Goal: Task Accomplishment & Management: Complete application form

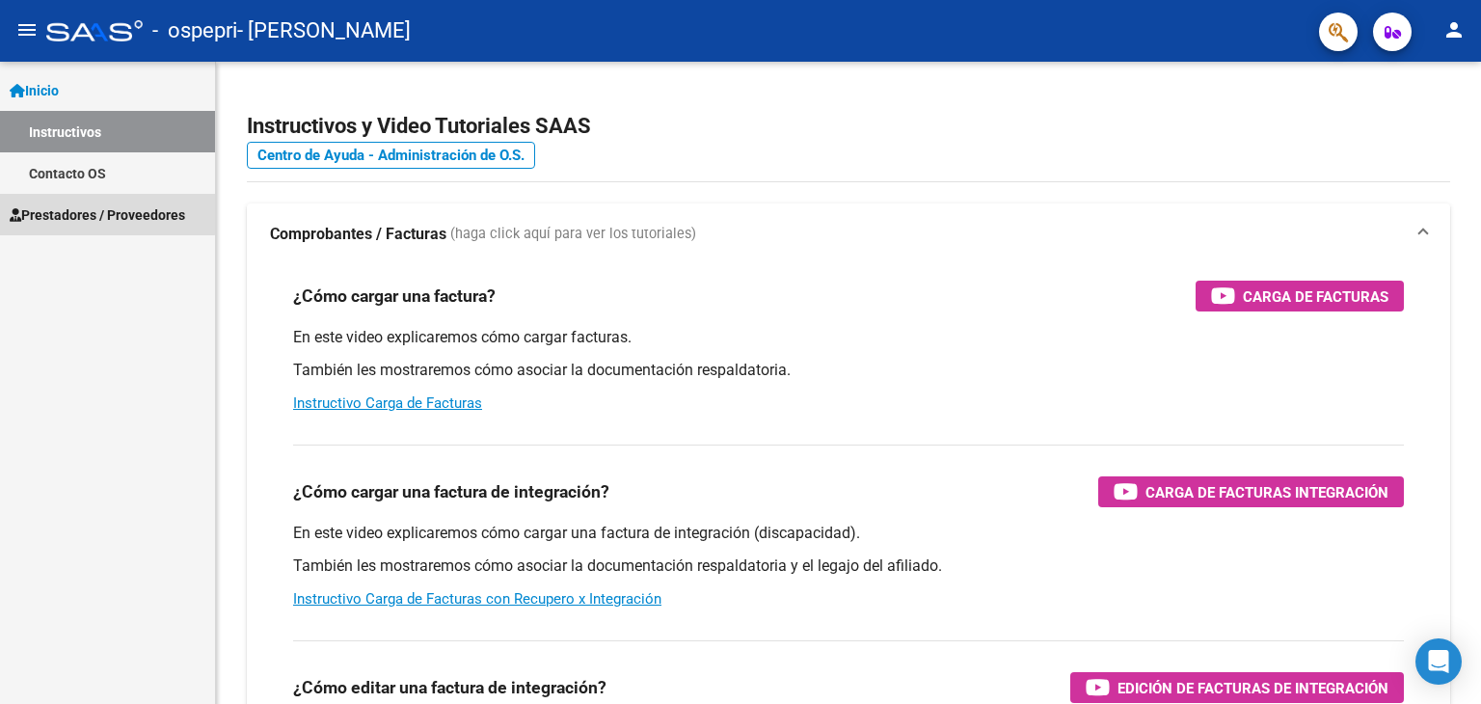
click at [69, 205] on span "Prestadores / Proveedores" at bounding box center [98, 214] width 176 height 21
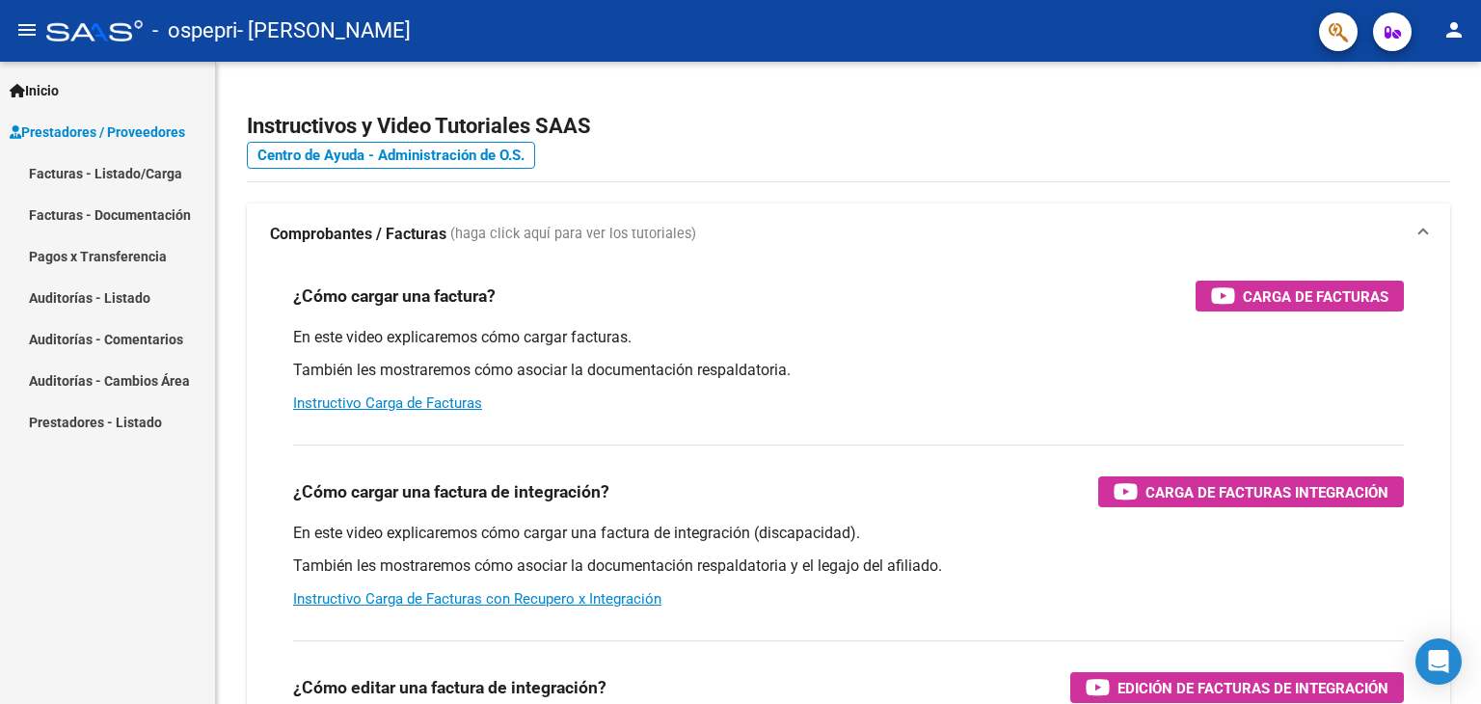
click at [73, 160] on link "Facturas - Listado/Carga" at bounding box center [107, 172] width 215 height 41
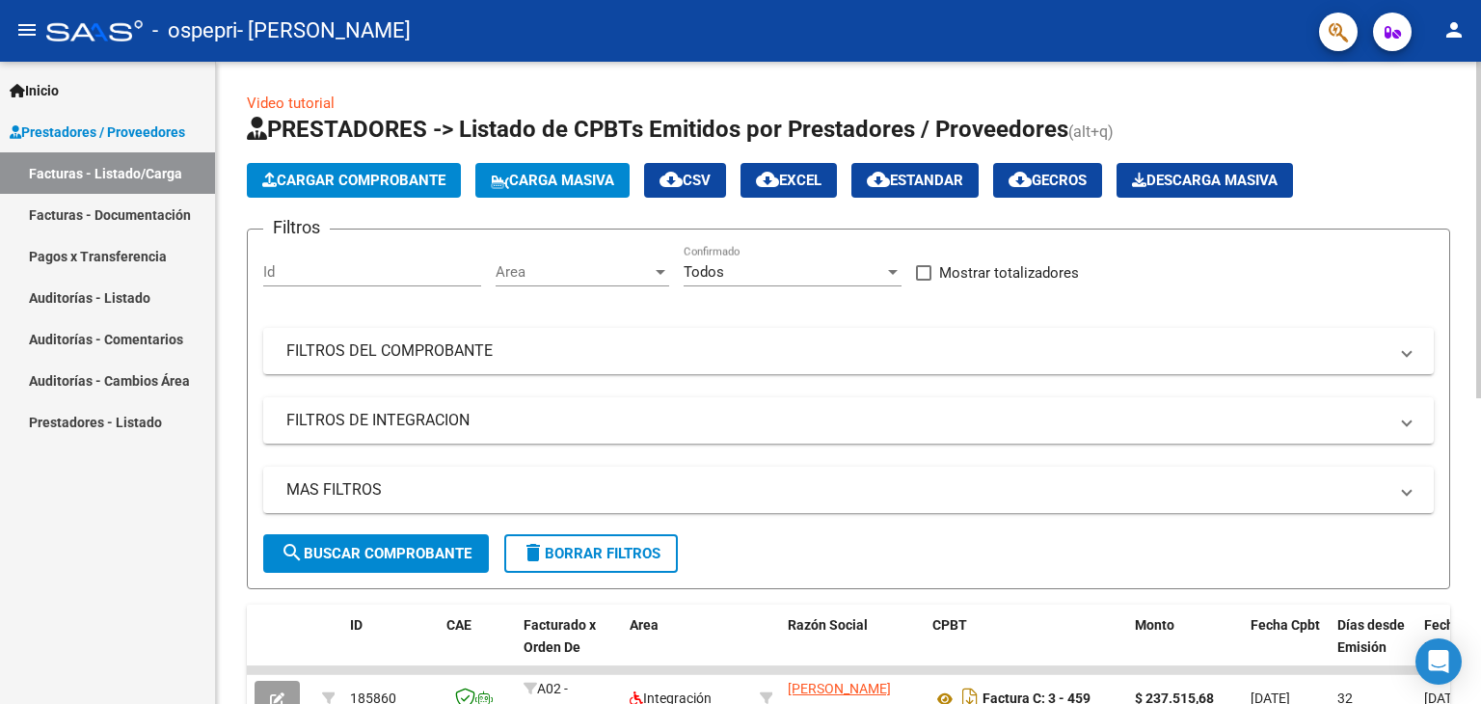
click at [365, 170] on button "Cargar Comprobante" at bounding box center [354, 180] width 214 height 35
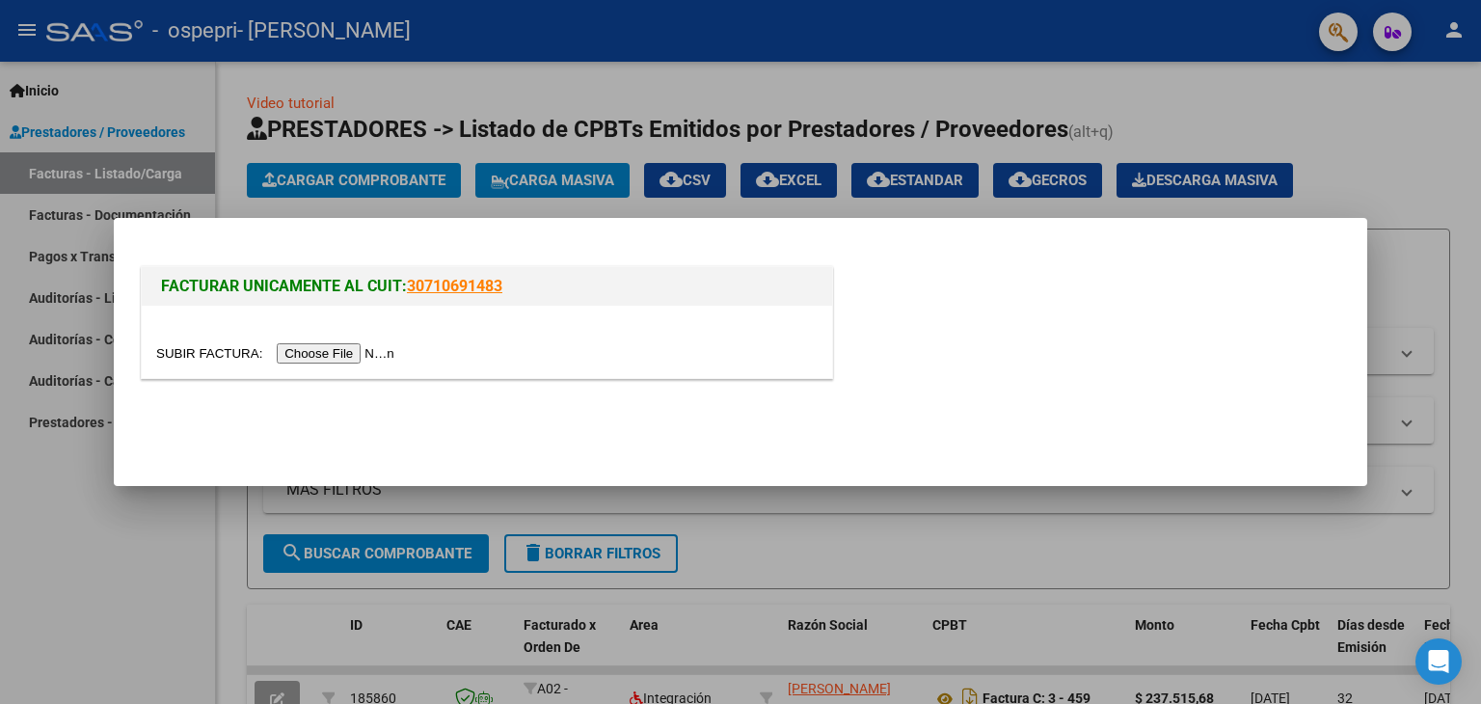
click at [359, 354] on input "file" at bounding box center [278, 353] width 244 height 20
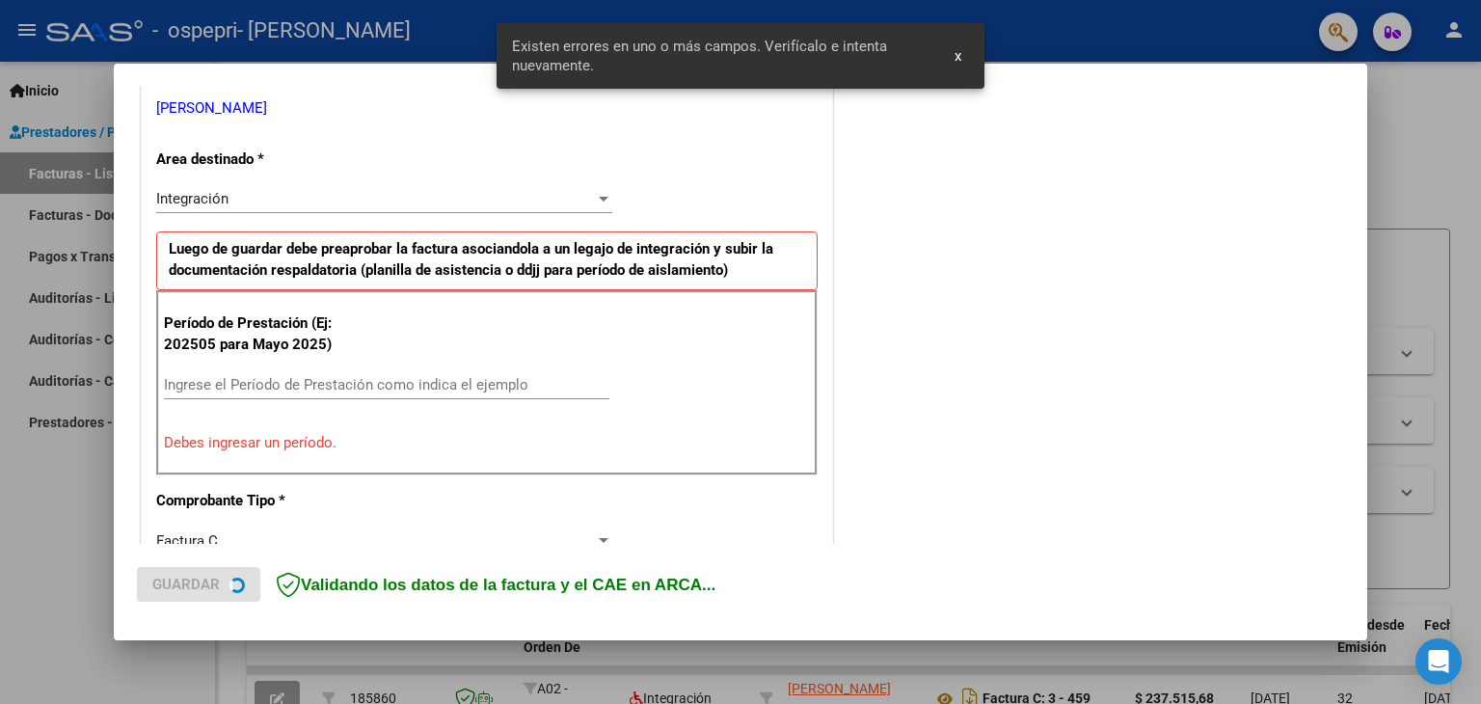
scroll to position [405, 0]
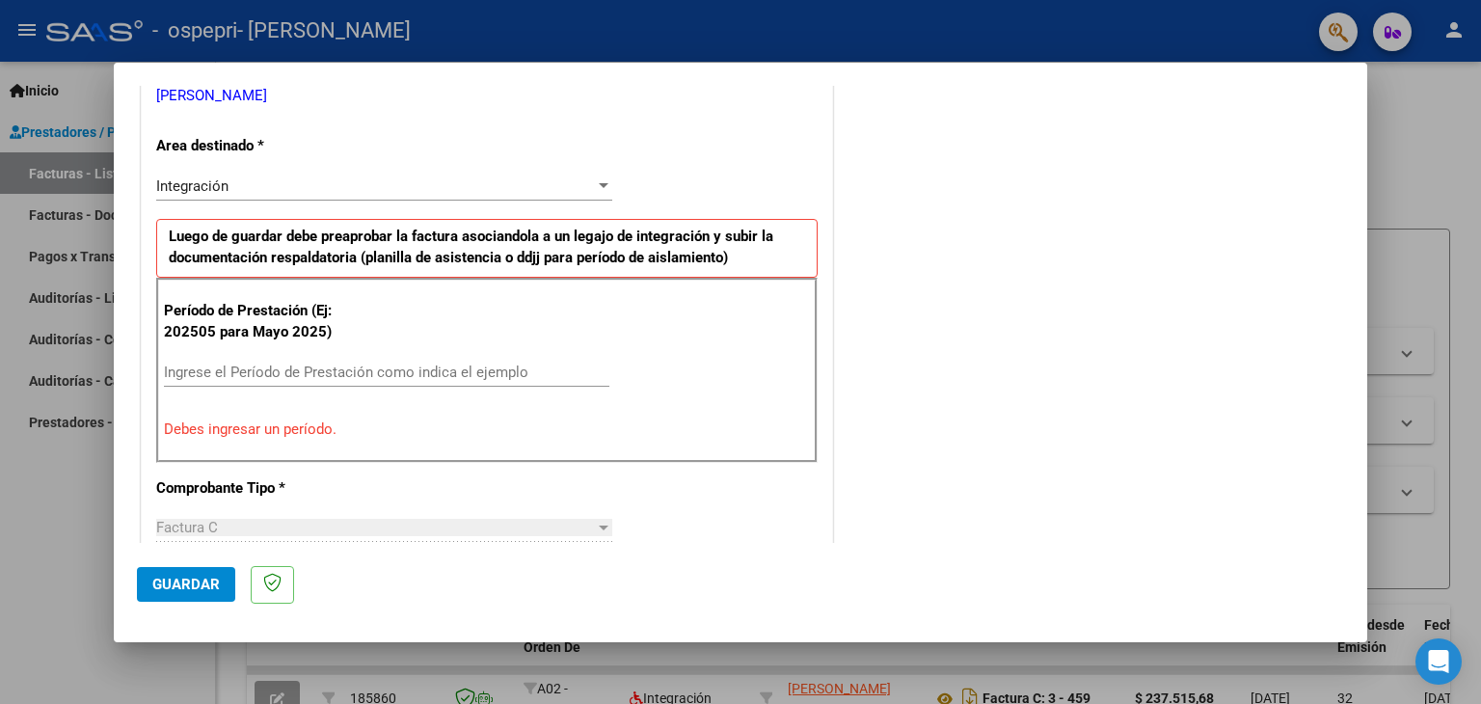
click at [340, 370] on input "Ingrese el Período de Prestación como indica el ejemplo" at bounding box center [387, 372] width 446 height 17
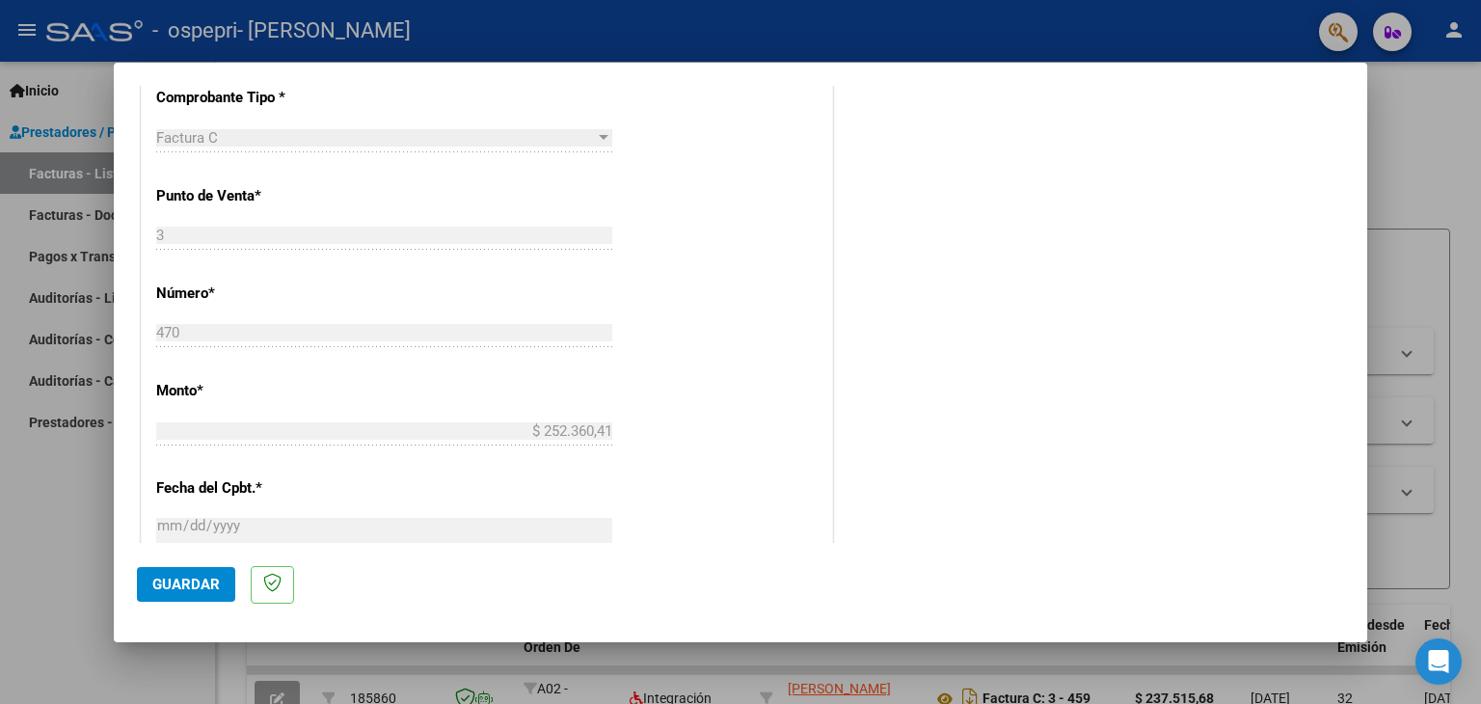
scroll to position [853, 0]
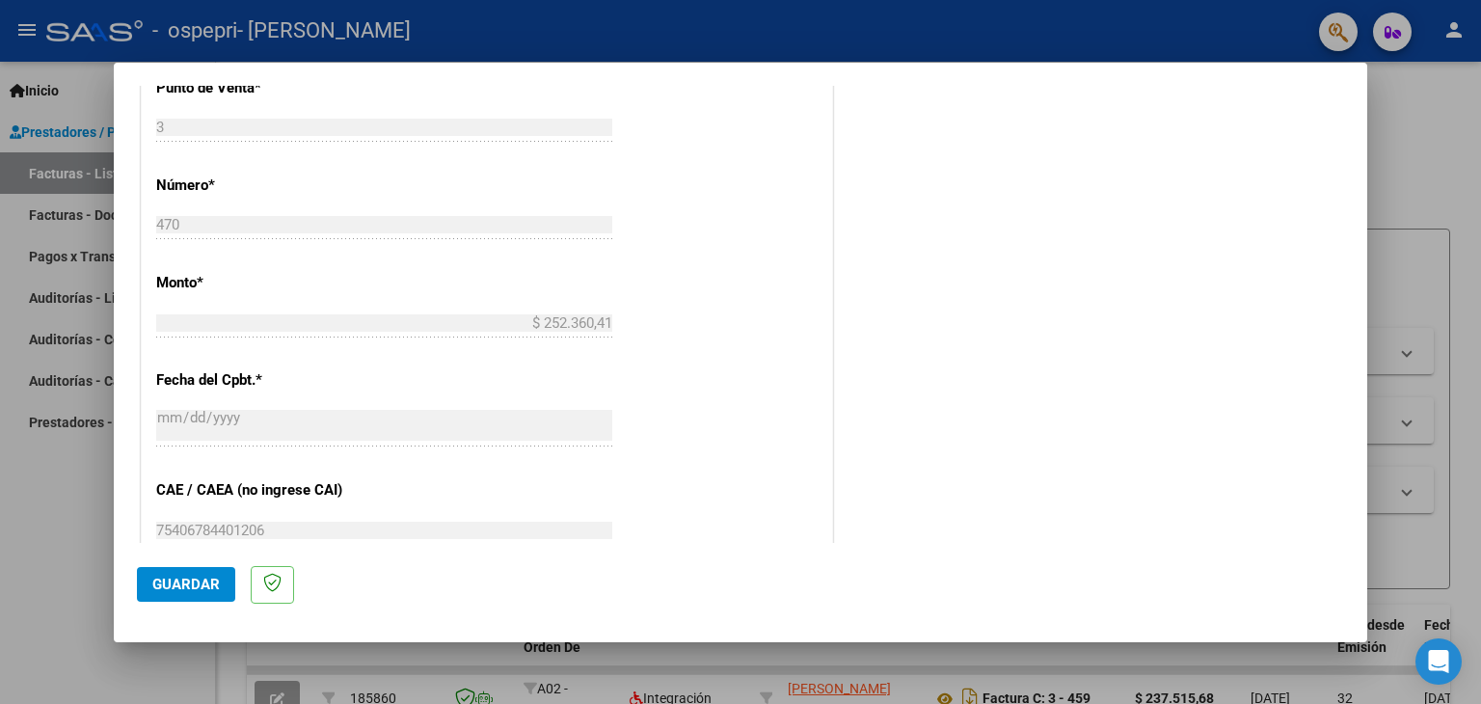
type input "202509"
click at [214, 584] on span "Guardar" at bounding box center [186, 584] width 68 height 17
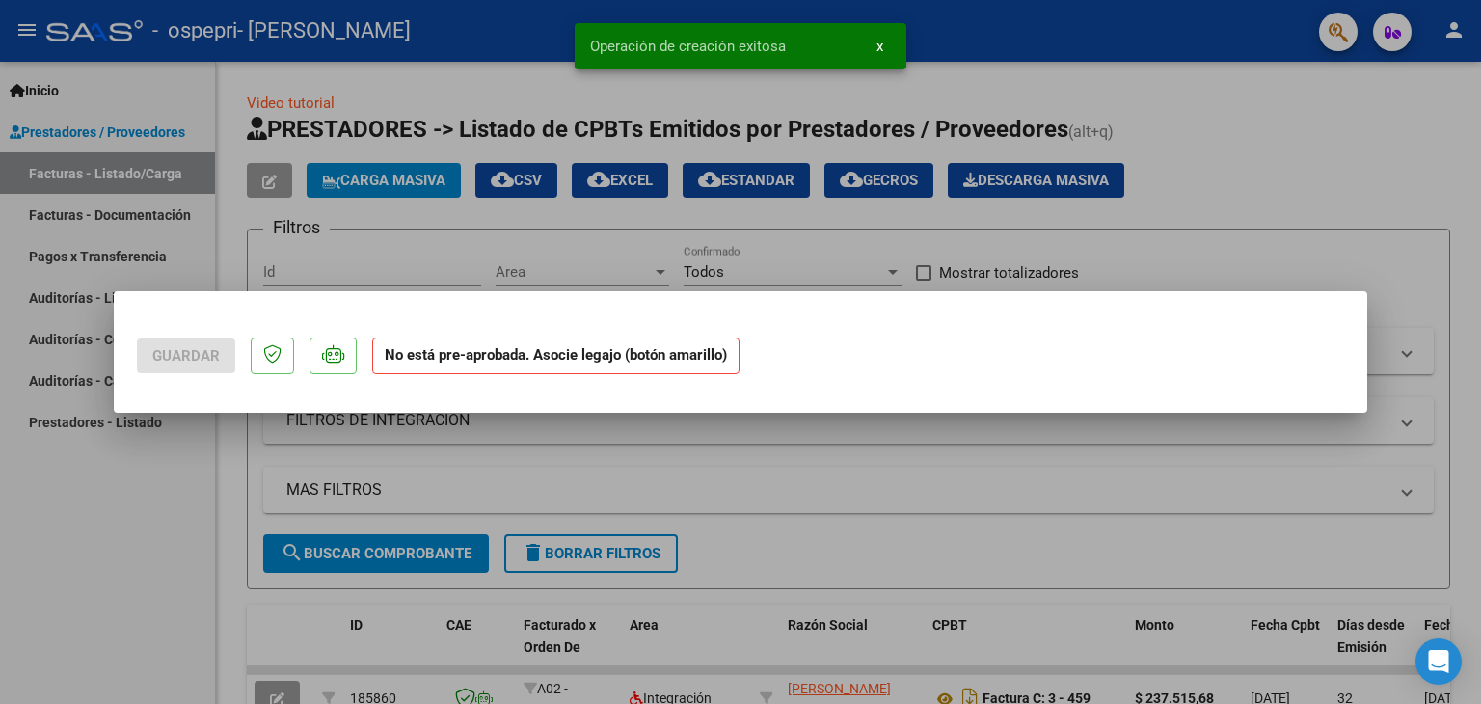
scroll to position [0, 0]
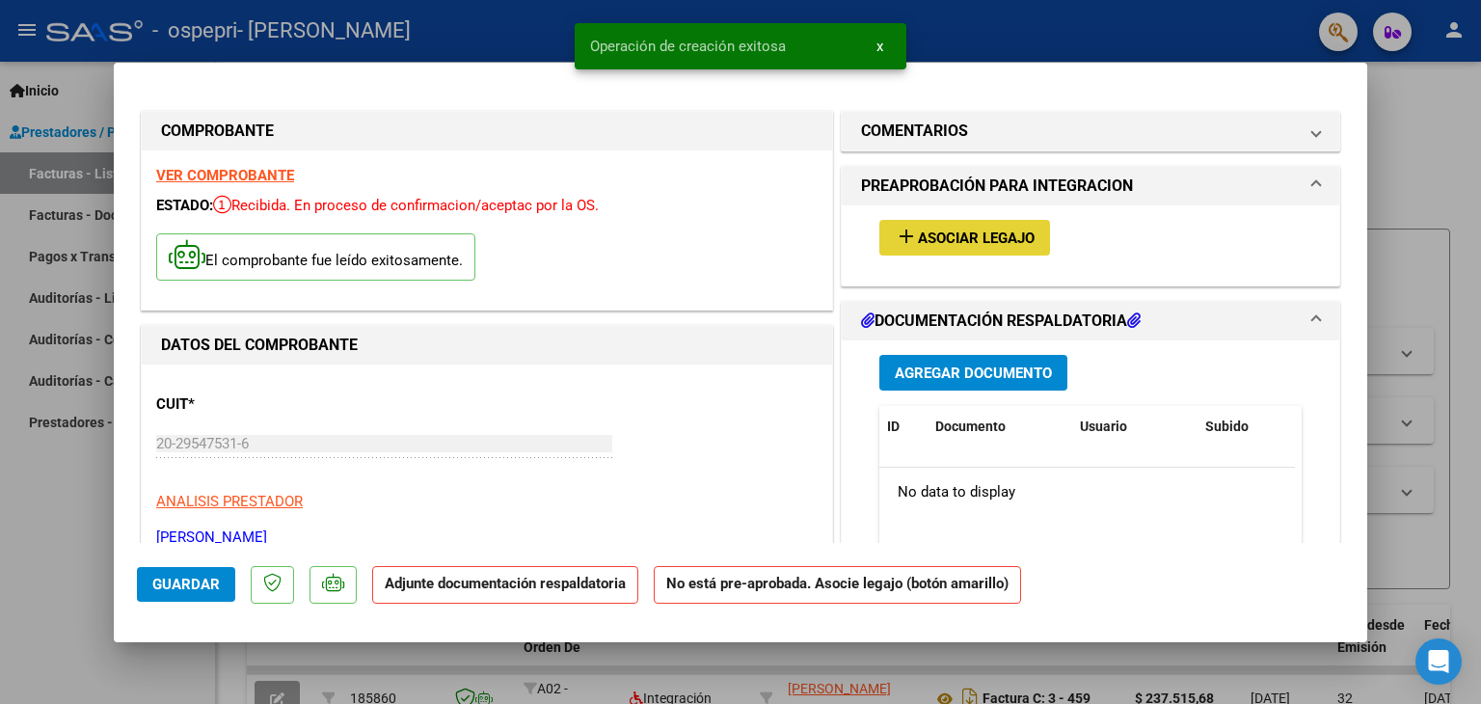
click at [938, 232] on span "Asociar Legajo" at bounding box center [976, 238] width 117 height 17
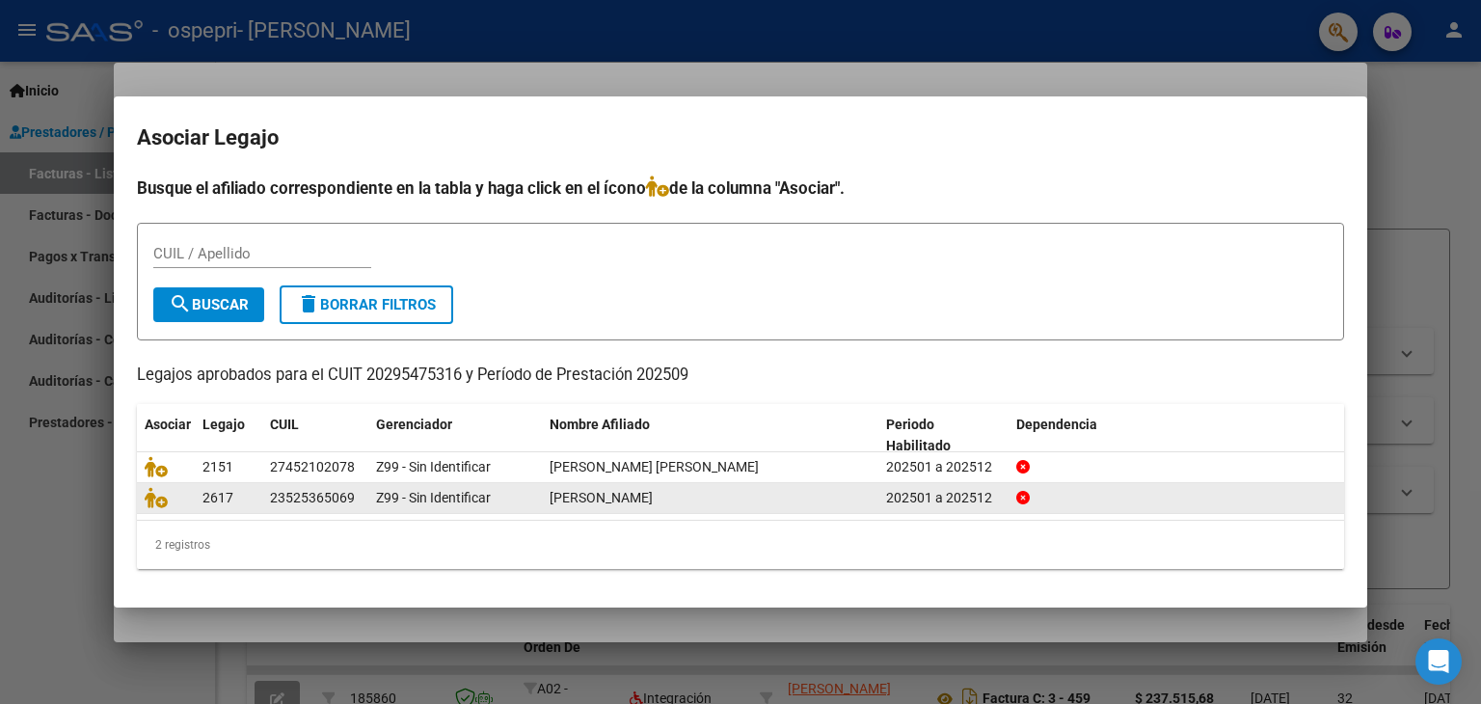
click at [633, 503] on span "[PERSON_NAME]" at bounding box center [601, 497] width 103 height 15
click at [161, 504] on icon at bounding box center [156, 497] width 23 height 21
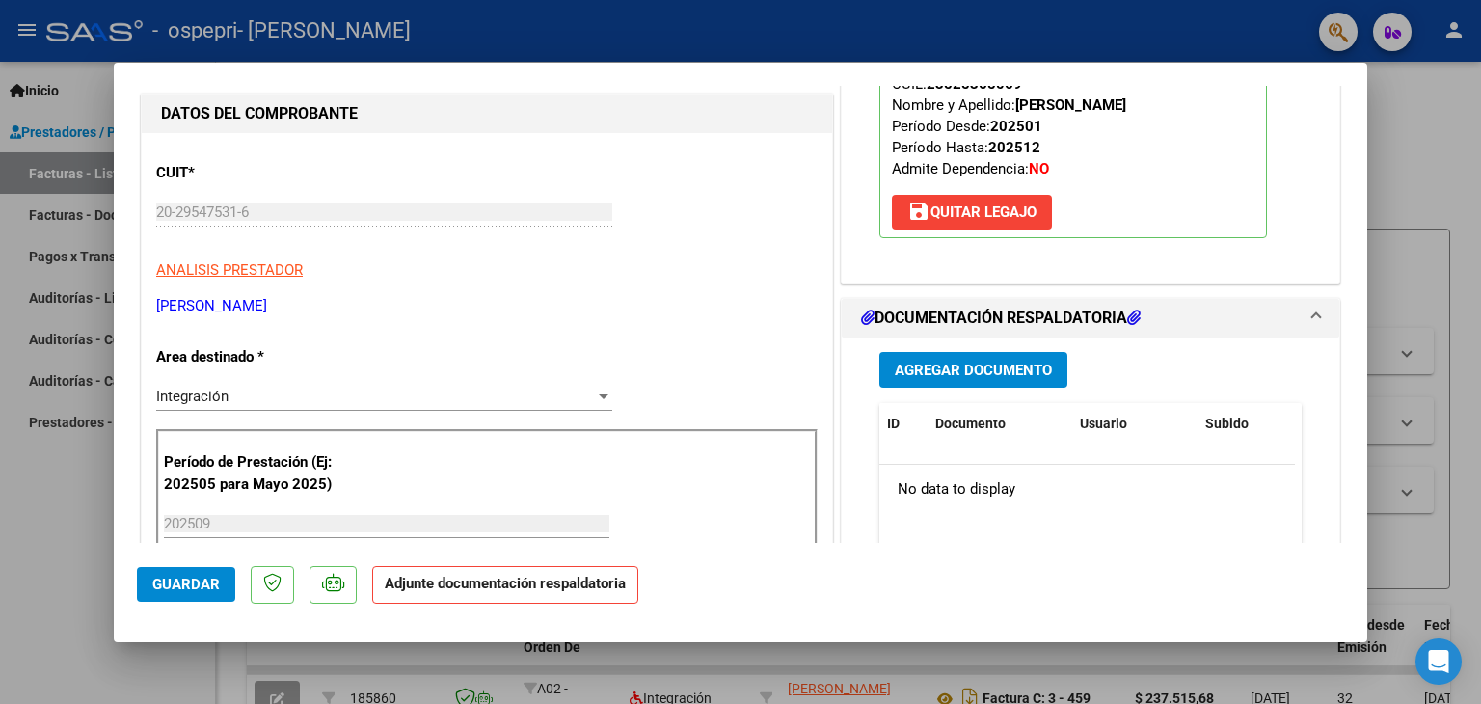
scroll to position [250, 0]
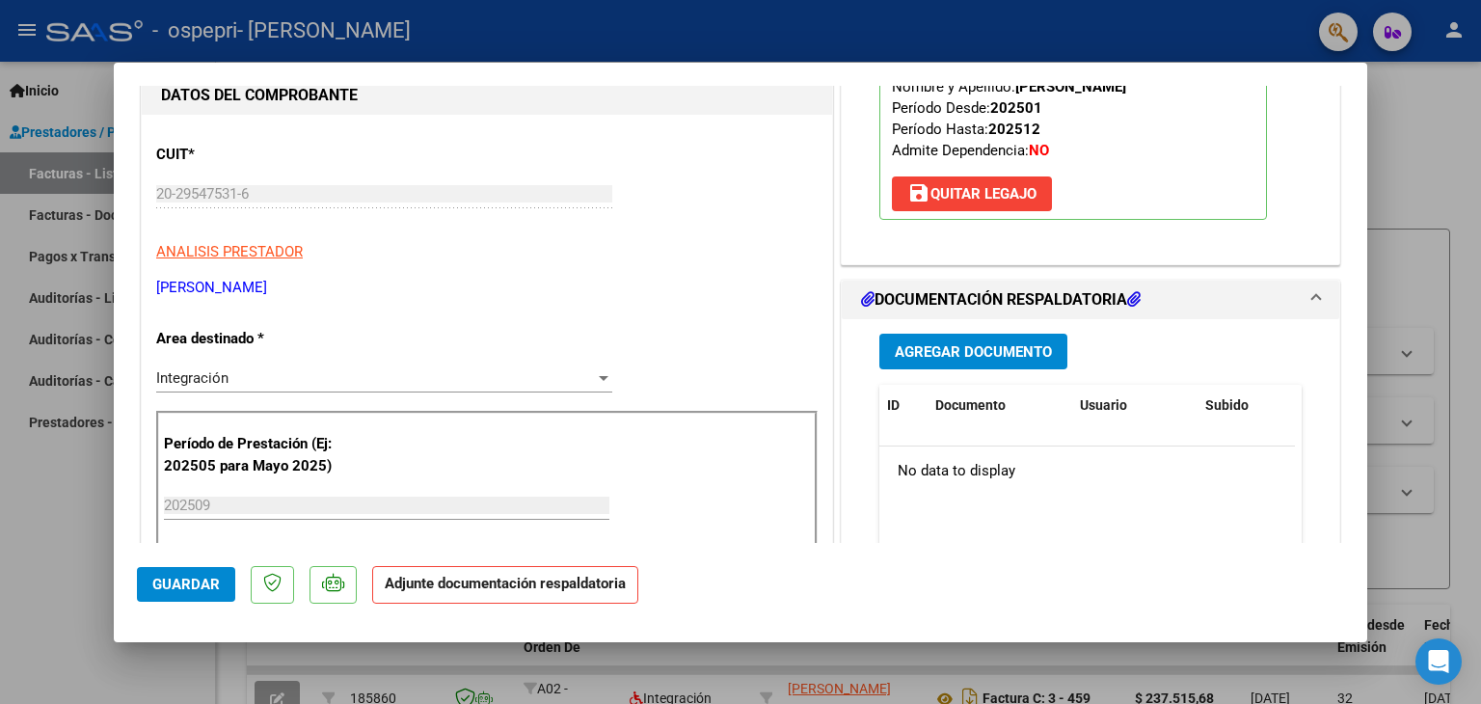
click at [984, 356] on span "Agregar Documento" at bounding box center [973, 351] width 157 height 17
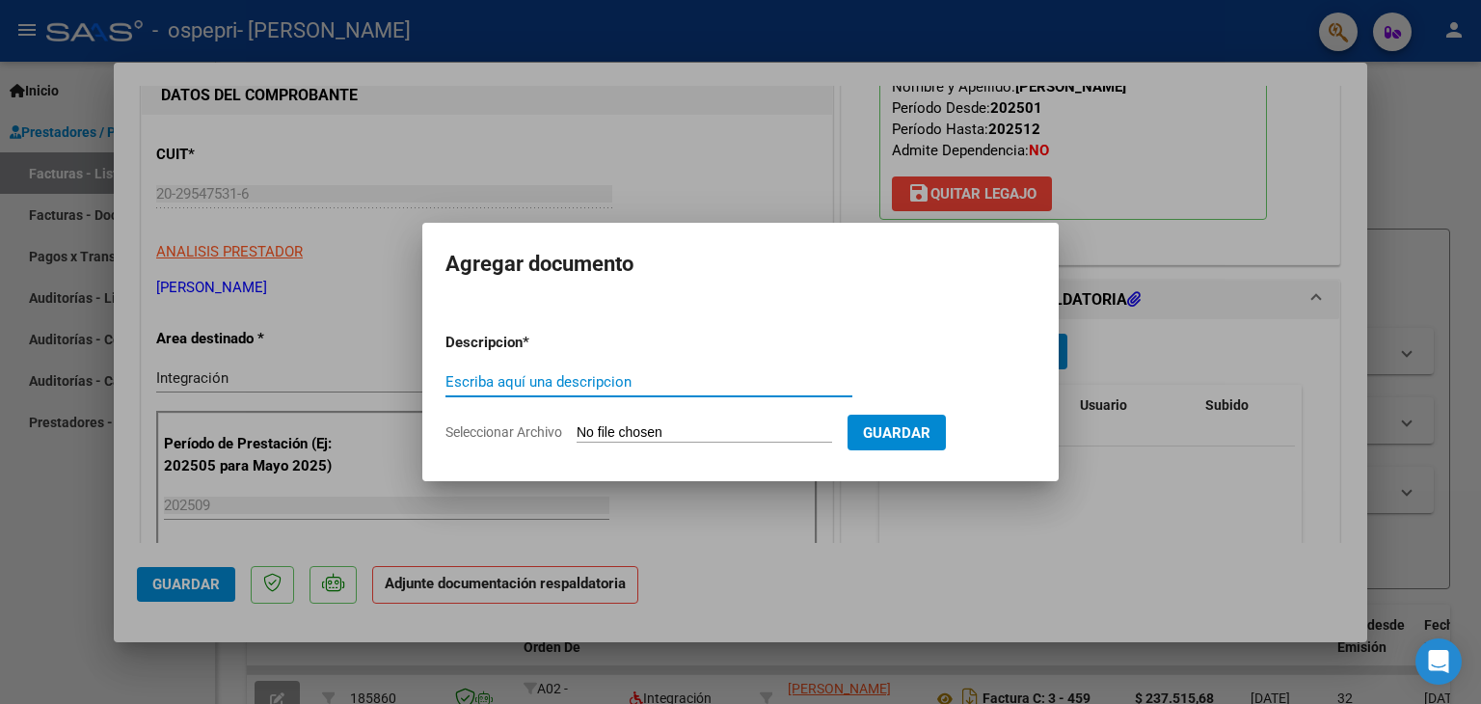
click at [497, 430] on span "Seleccionar Archivo" at bounding box center [504, 431] width 117 height 15
click at [577, 430] on input "Seleccionar Archivo" at bounding box center [705, 433] width 256 height 18
type input "C:\fakepath\autorizacion.jpg"
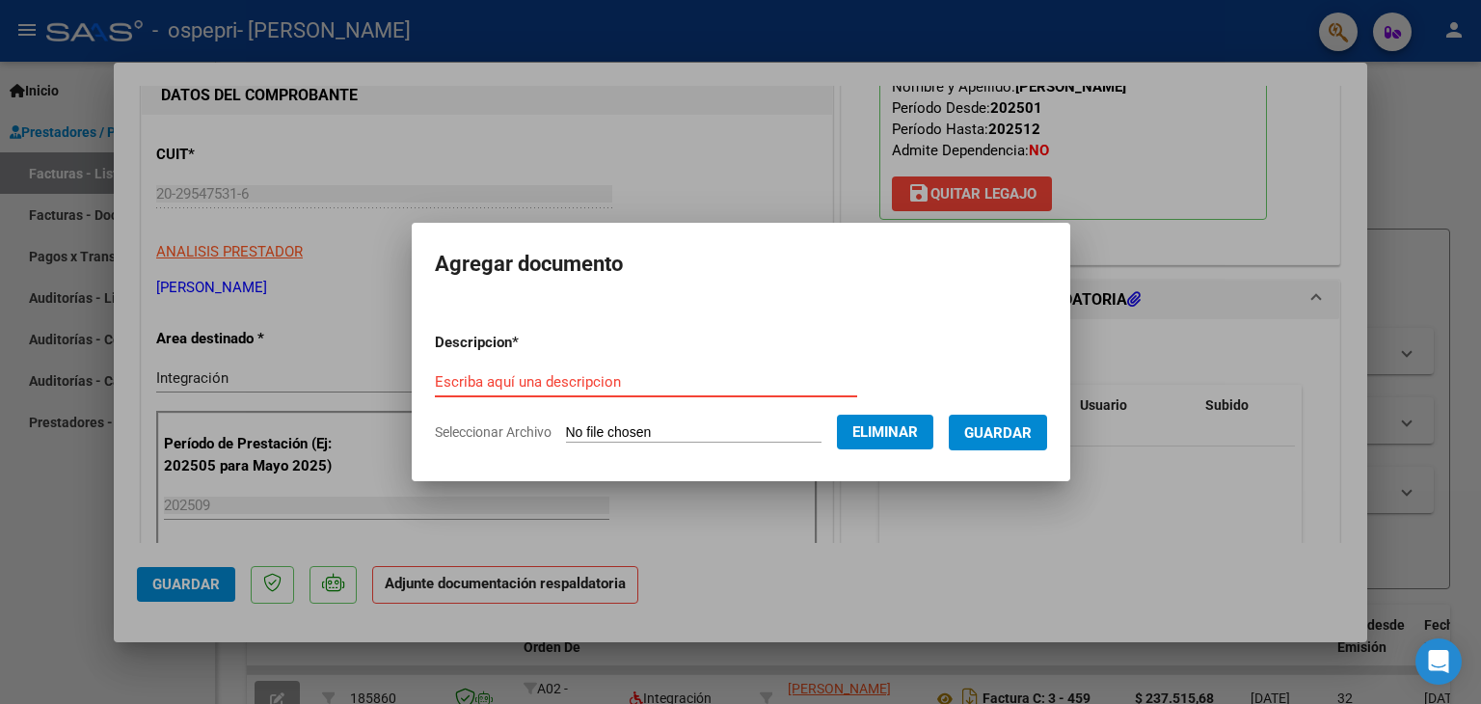
click at [611, 373] on input "Escriba aquí una descripcion" at bounding box center [646, 381] width 422 height 17
type input "autorizacion"
click at [1007, 431] on span "Guardar" at bounding box center [999, 432] width 68 height 17
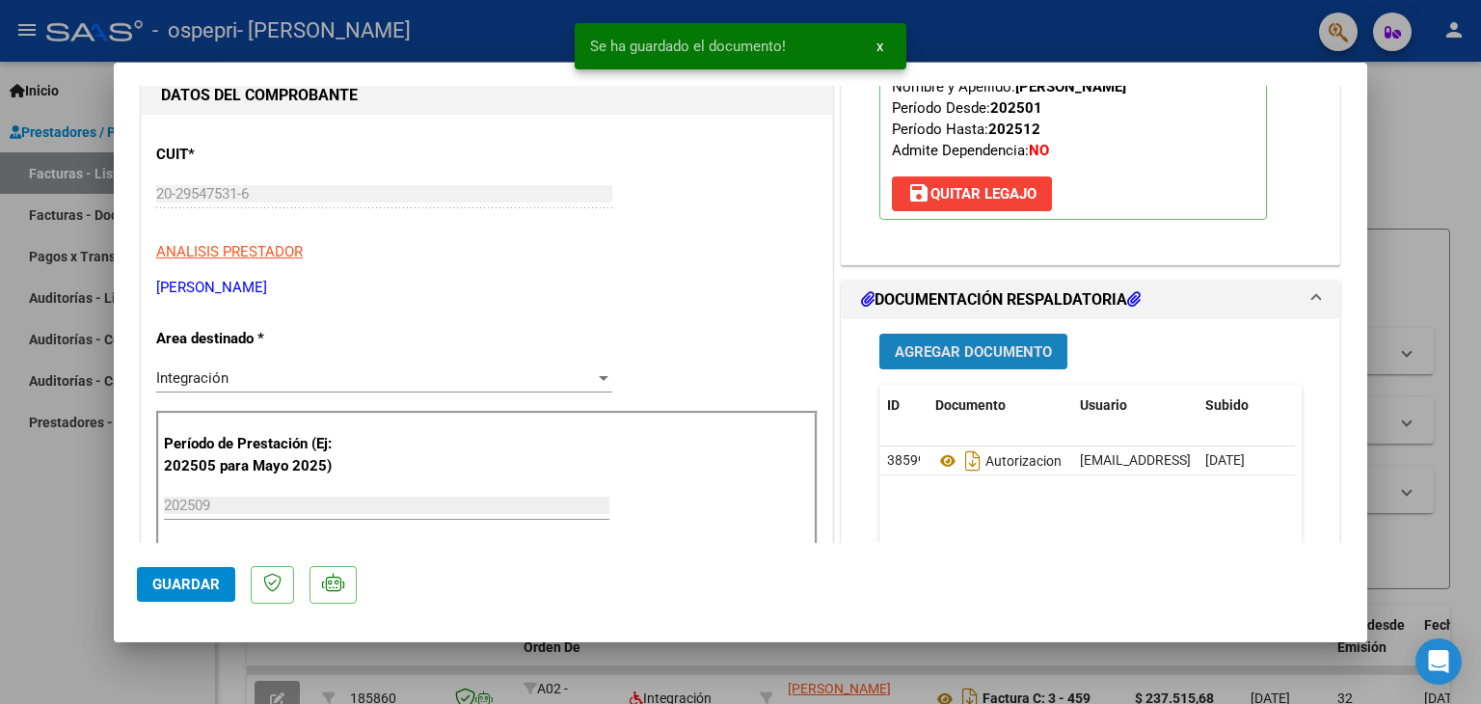
click at [972, 354] on span "Agregar Documento" at bounding box center [973, 351] width 157 height 17
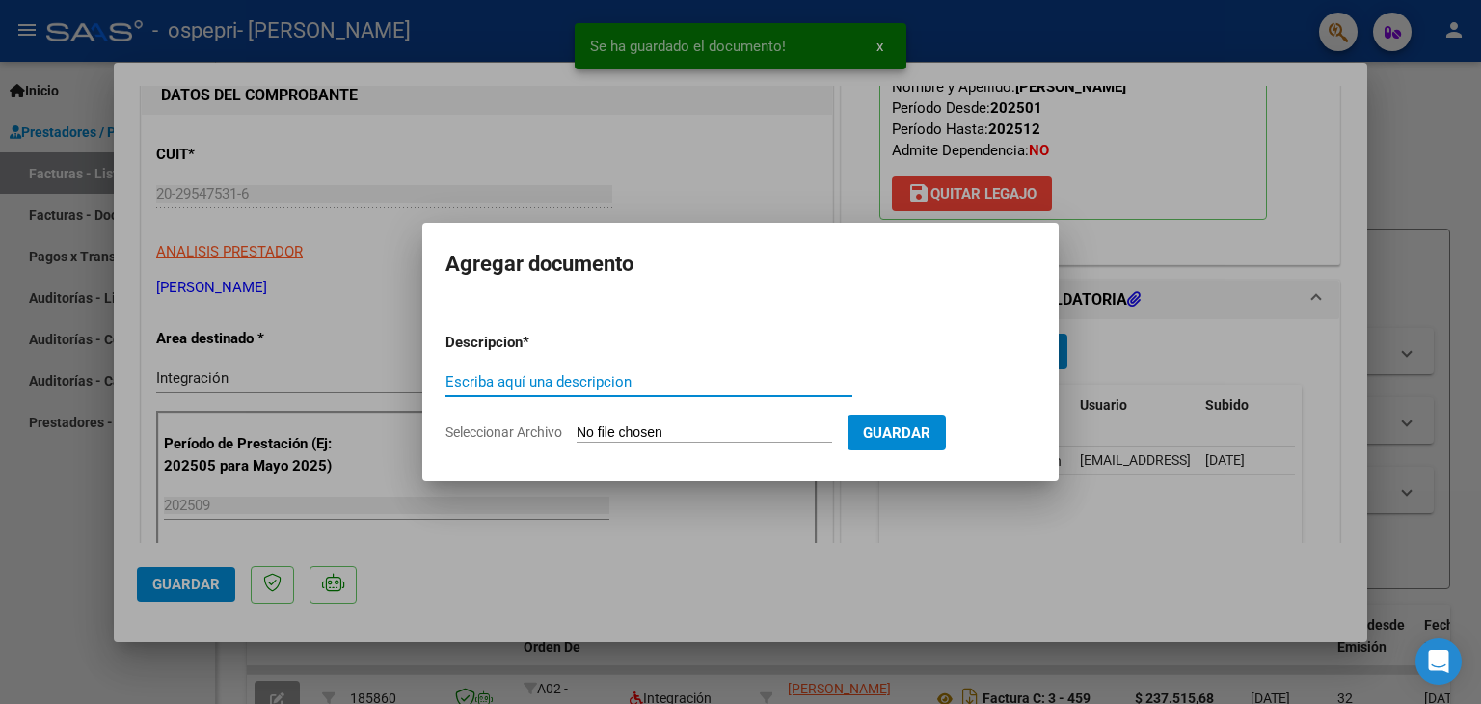
click at [703, 431] on input "Seleccionar Archivo" at bounding box center [705, 433] width 256 height 18
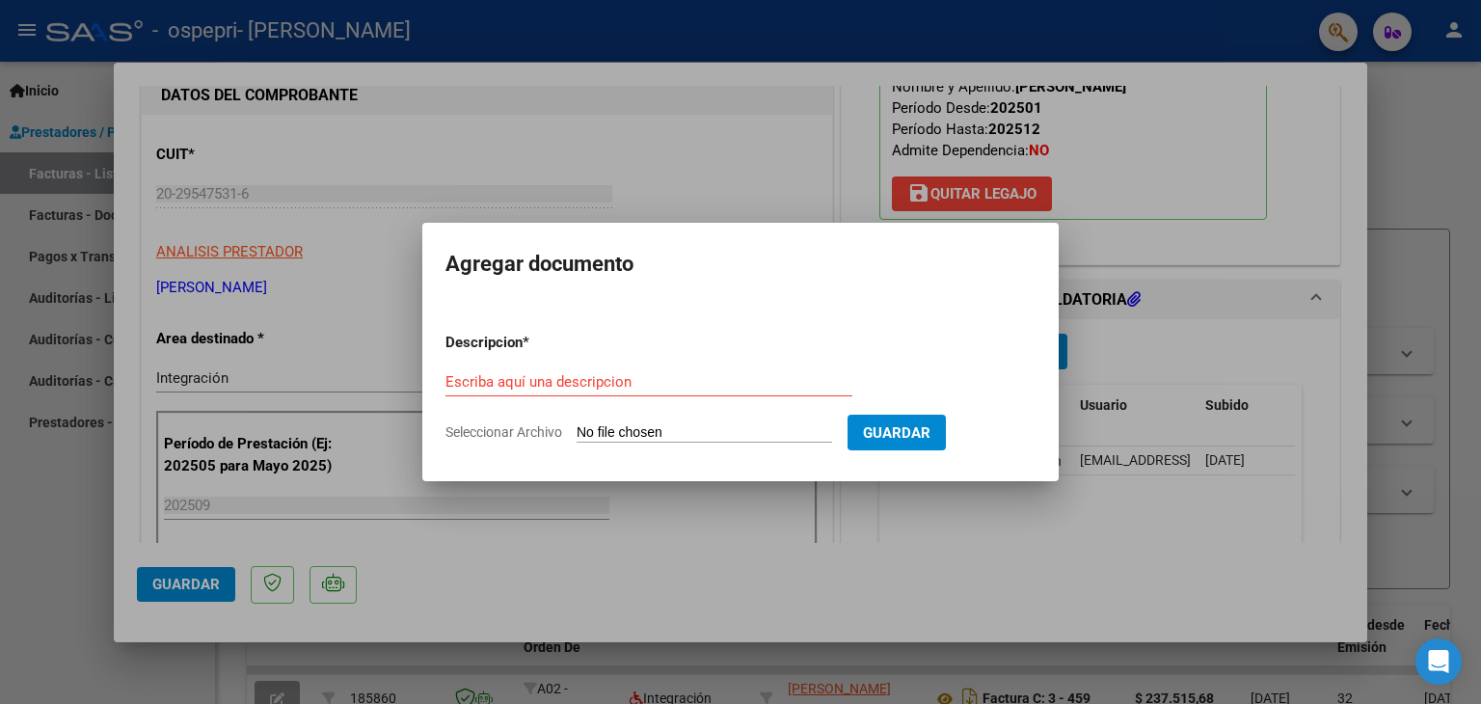
type input "C:\fakepath\asistencia.jpg"
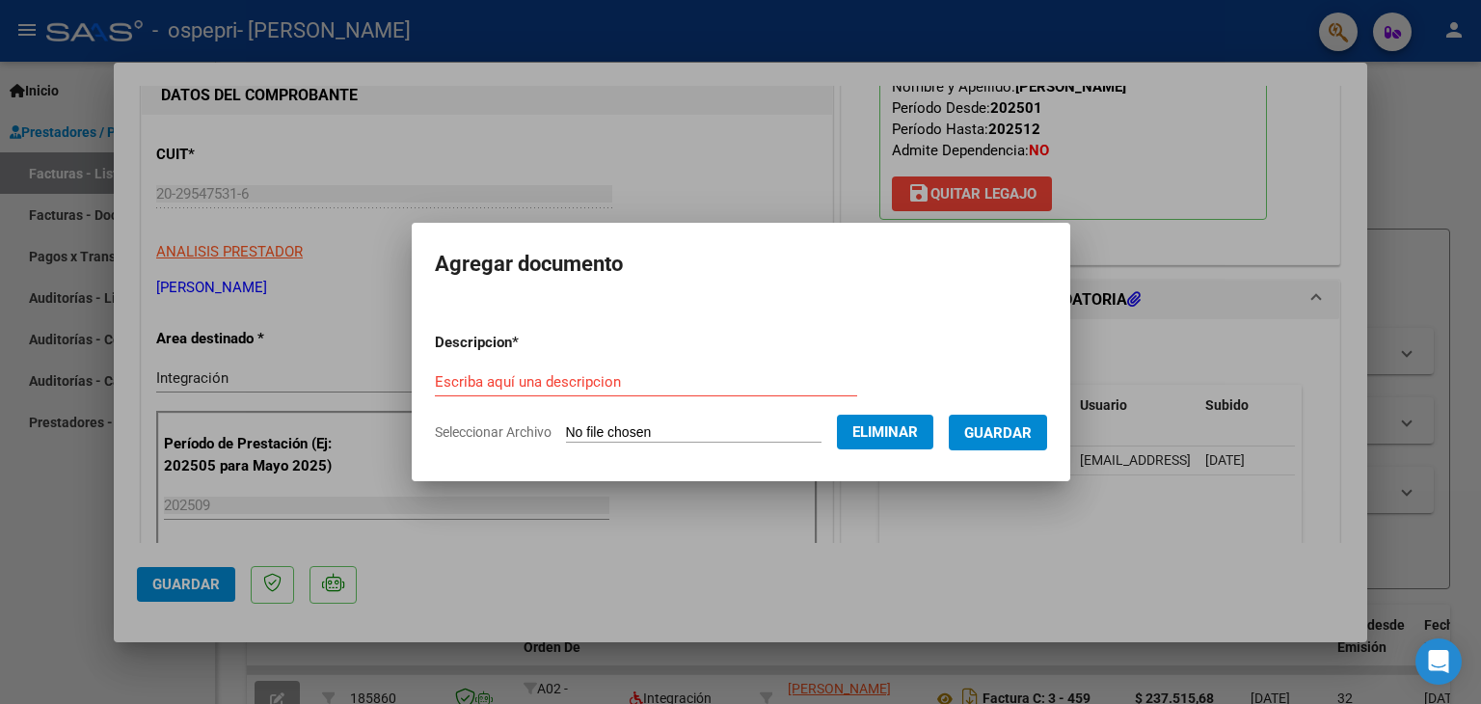
click at [606, 389] on input "Escriba aquí una descripcion" at bounding box center [646, 381] width 422 height 17
type input "asistencia"
click at [1020, 436] on span "Guardar" at bounding box center [999, 432] width 68 height 17
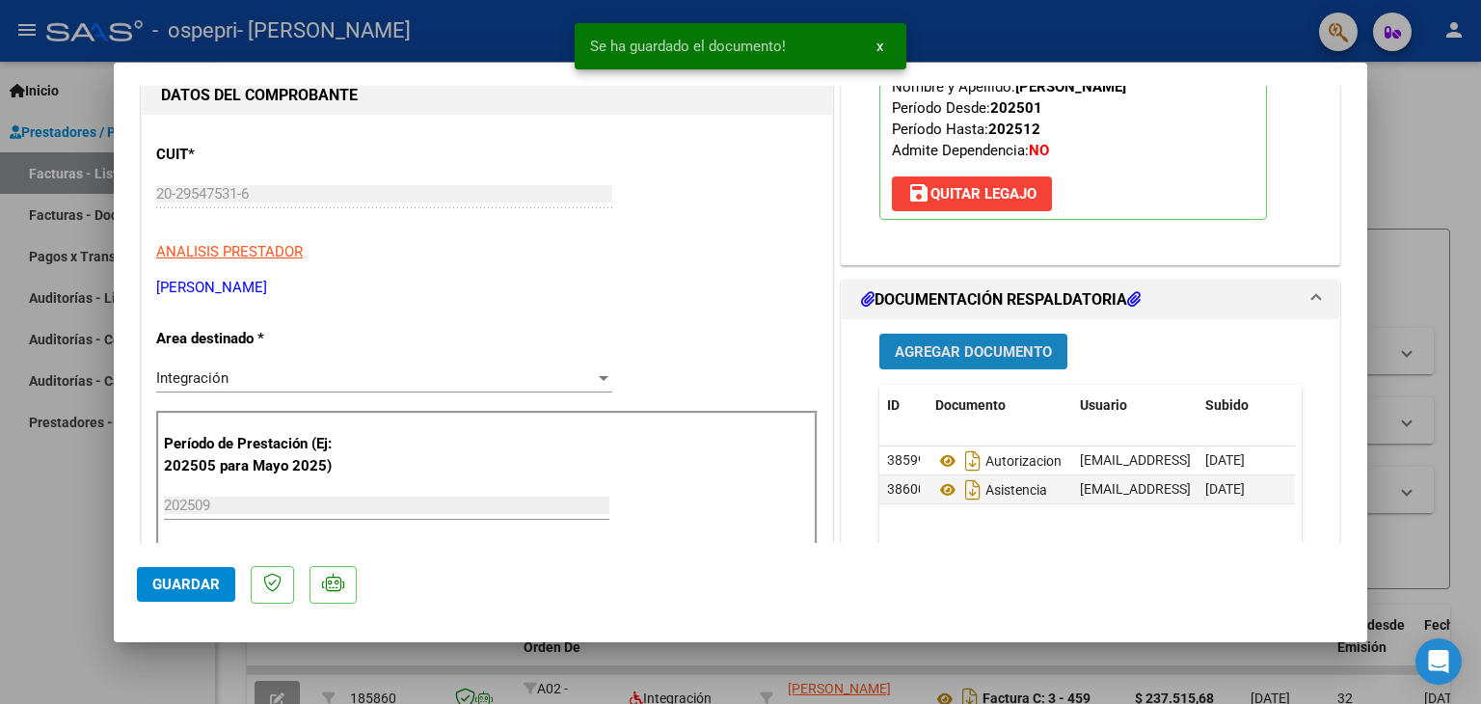
click at [946, 350] on span "Agregar Documento" at bounding box center [973, 351] width 157 height 17
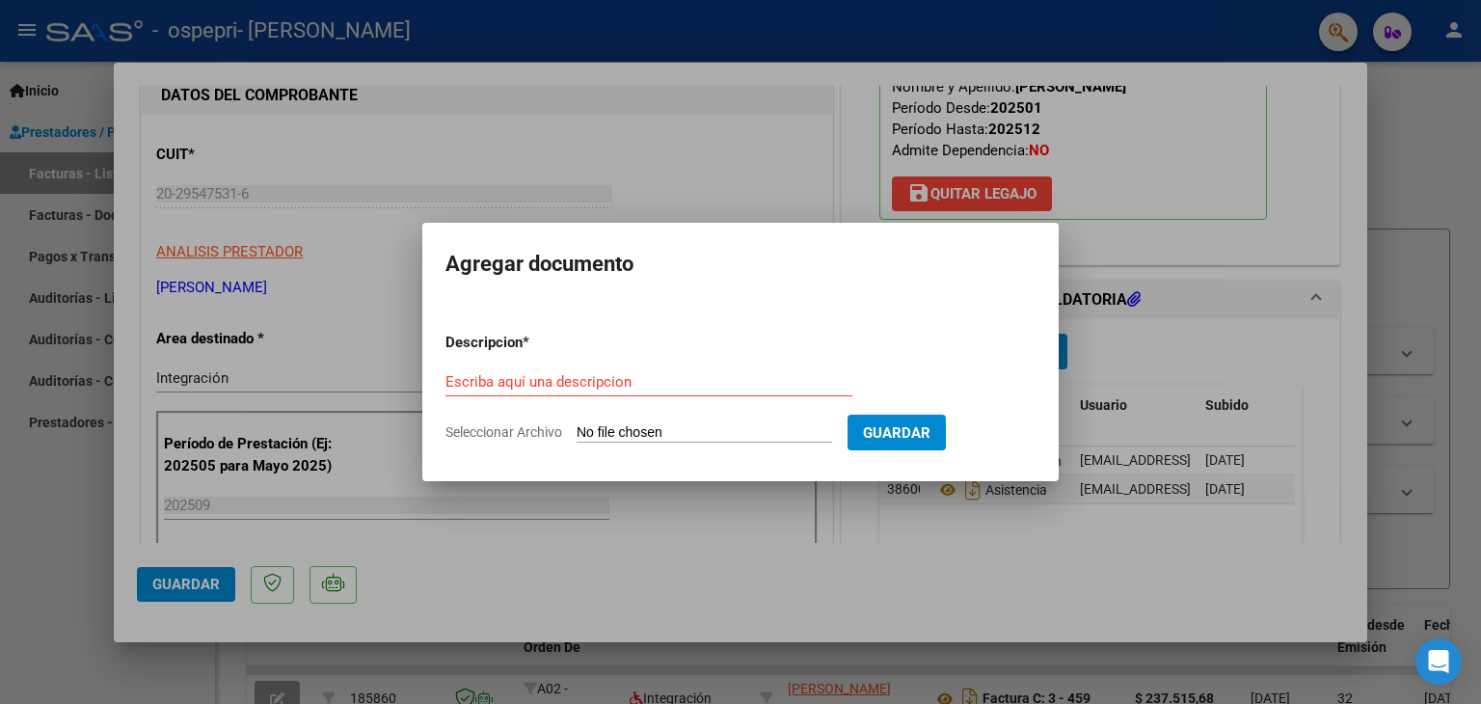
click at [683, 426] on input "Seleccionar Archivo" at bounding box center [705, 433] width 256 height 18
type input "C:\fakepath\firma de atras.jpg"
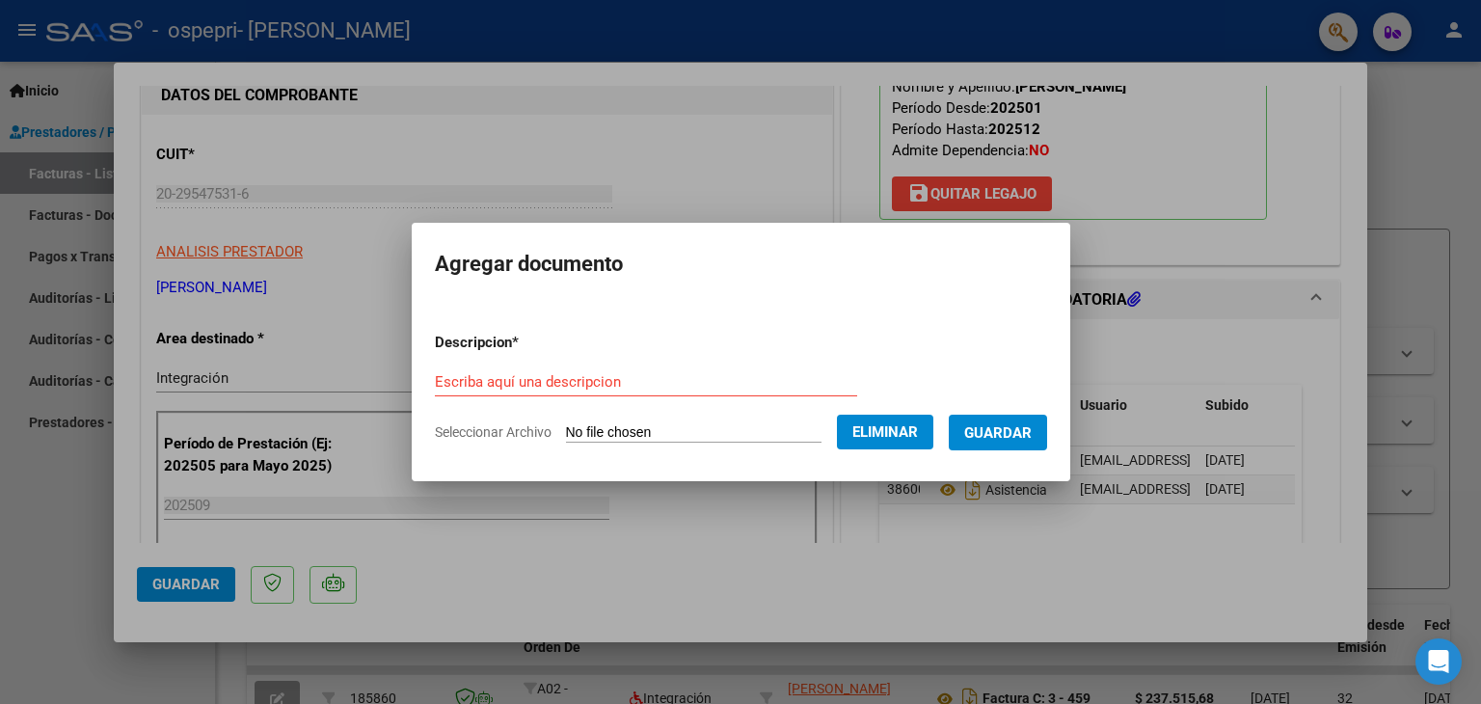
click at [705, 382] on input "Escriba aquí una descripcion" at bounding box center [646, 381] width 422 height 17
type input "firma de atras"
click at [1014, 428] on span "Guardar" at bounding box center [999, 432] width 68 height 17
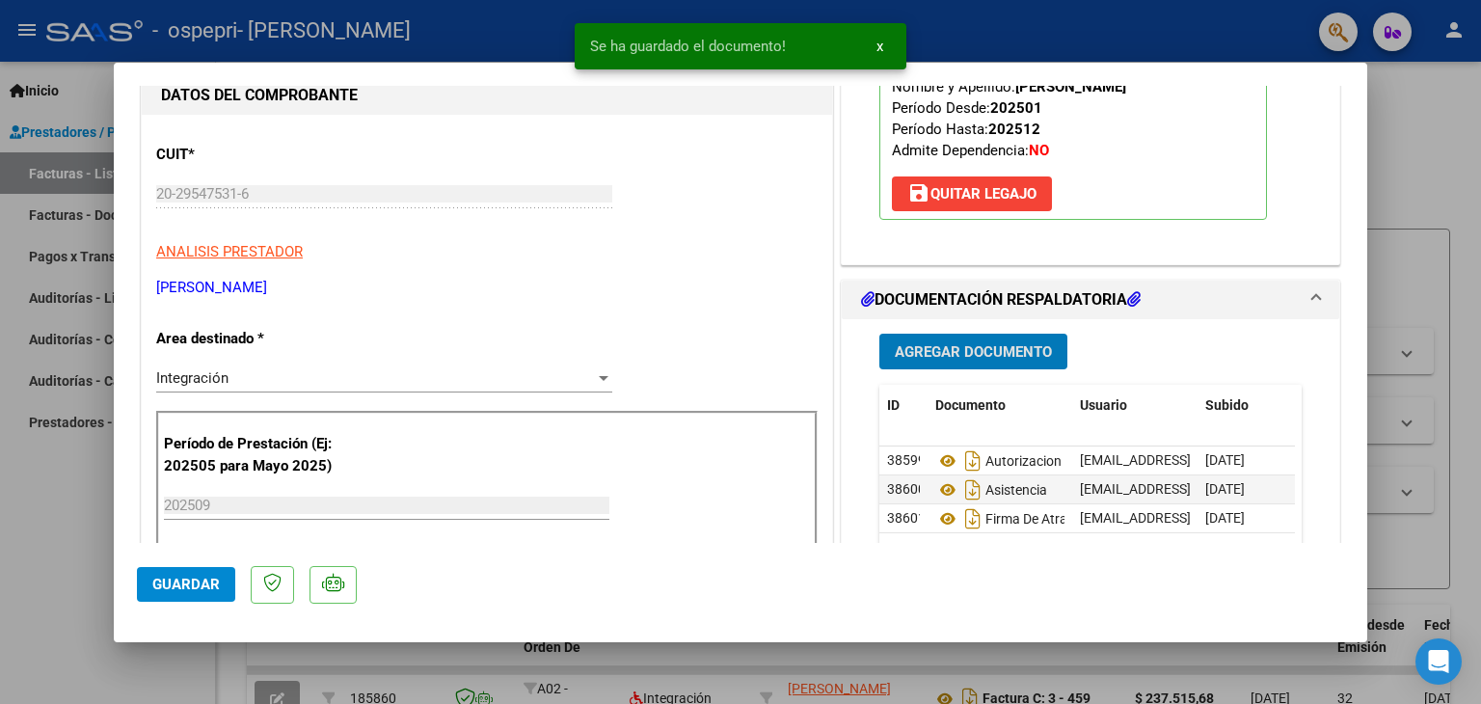
click at [981, 346] on span "Agregar Documento" at bounding box center [973, 351] width 157 height 17
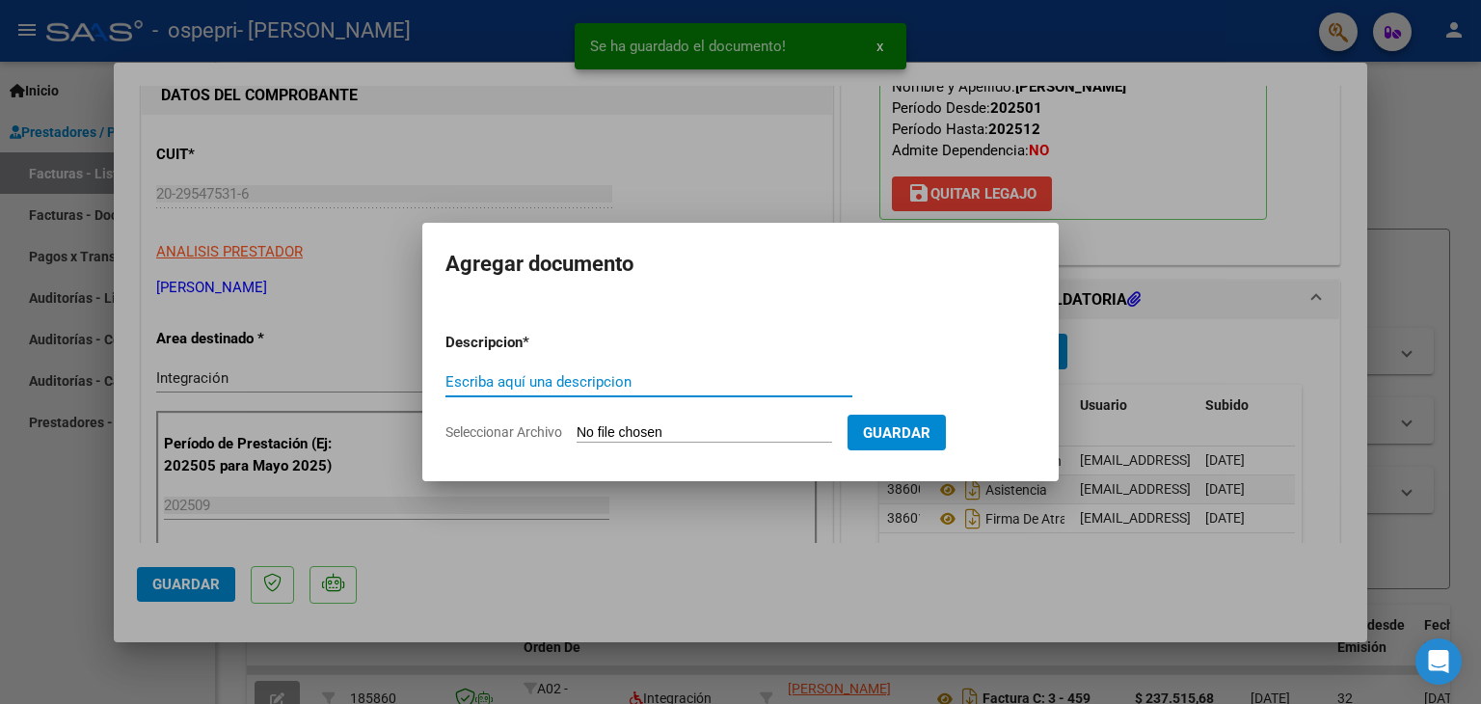
click at [678, 383] on input "Escriba aquí una descripcion" at bounding box center [649, 381] width 407 height 17
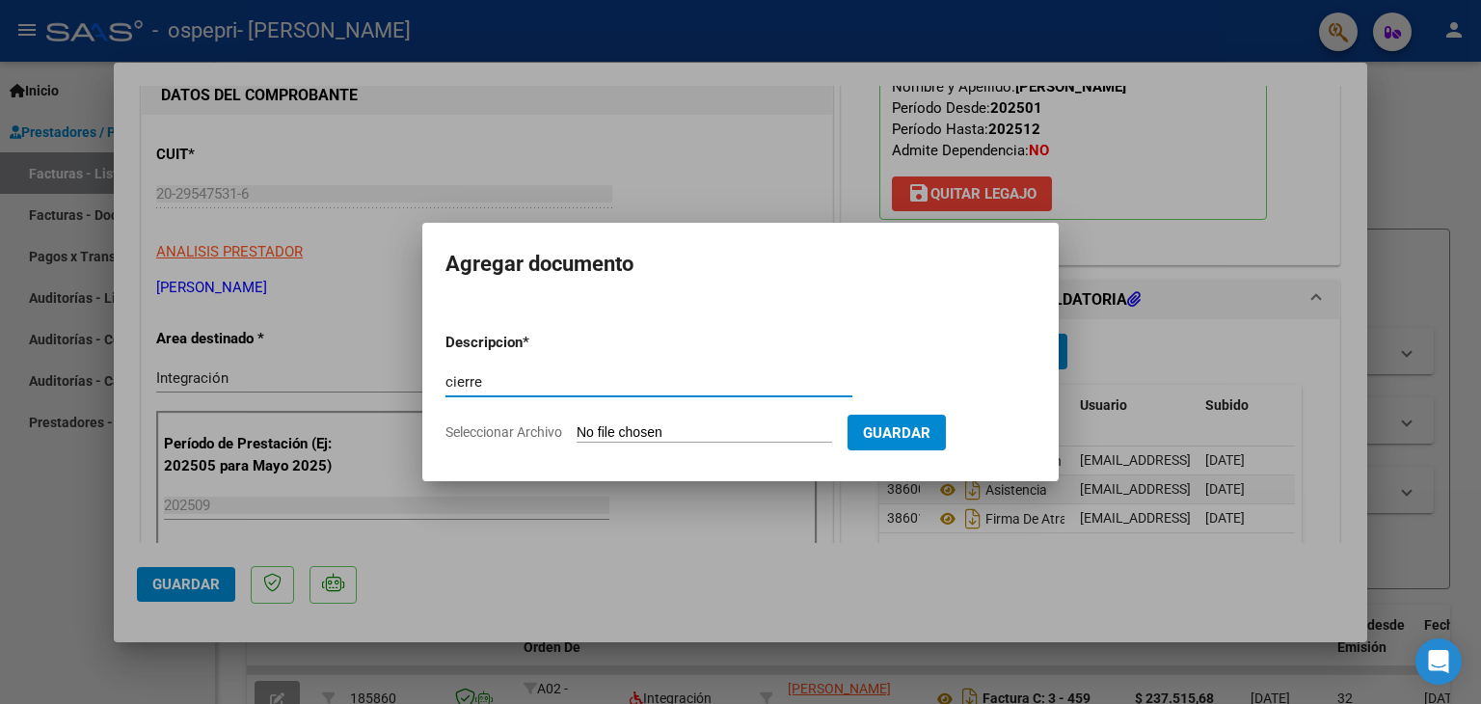
type input "cierre"
click at [680, 433] on input "Seleccionar Archivo" at bounding box center [705, 433] width 256 height 18
type input "C:\fakepath\cierre Paz.pdf"
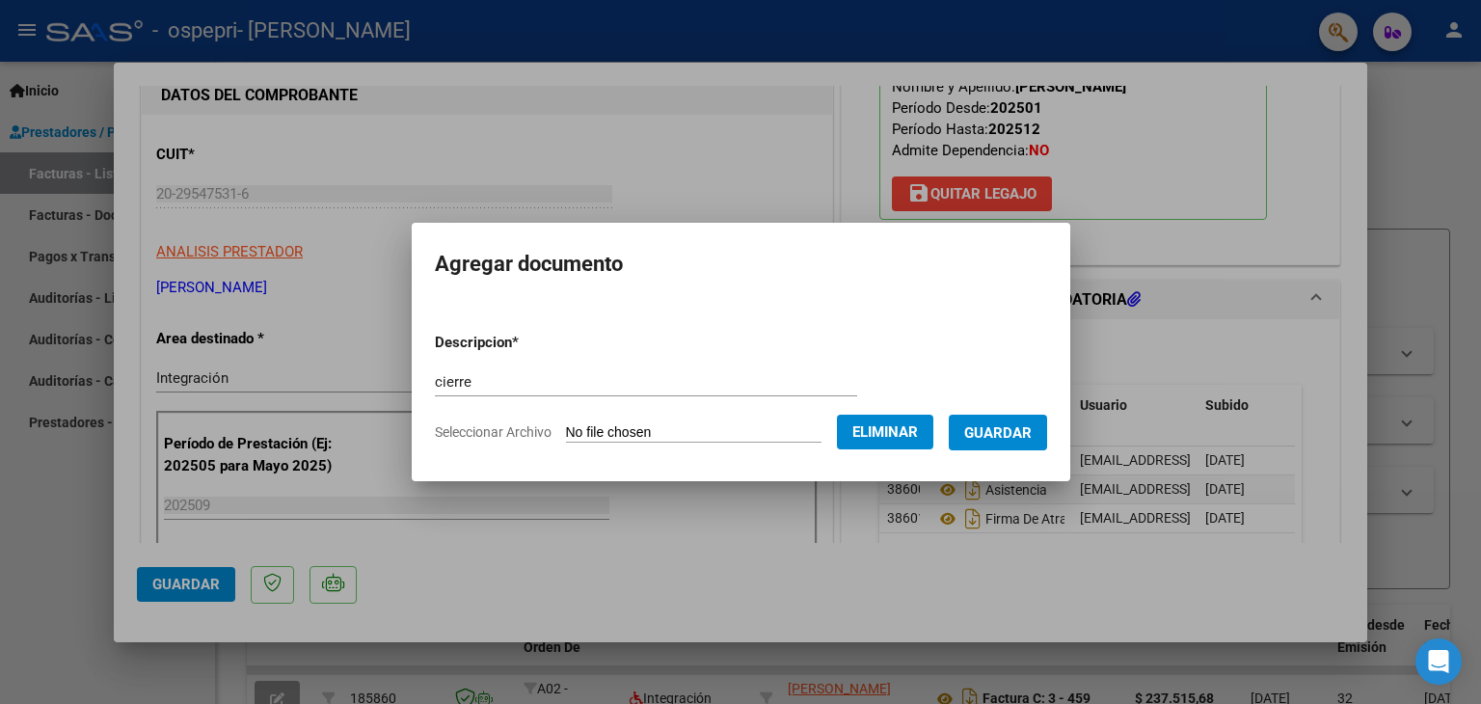
click at [1010, 425] on span "Guardar" at bounding box center [999, 432] width 68 height 17
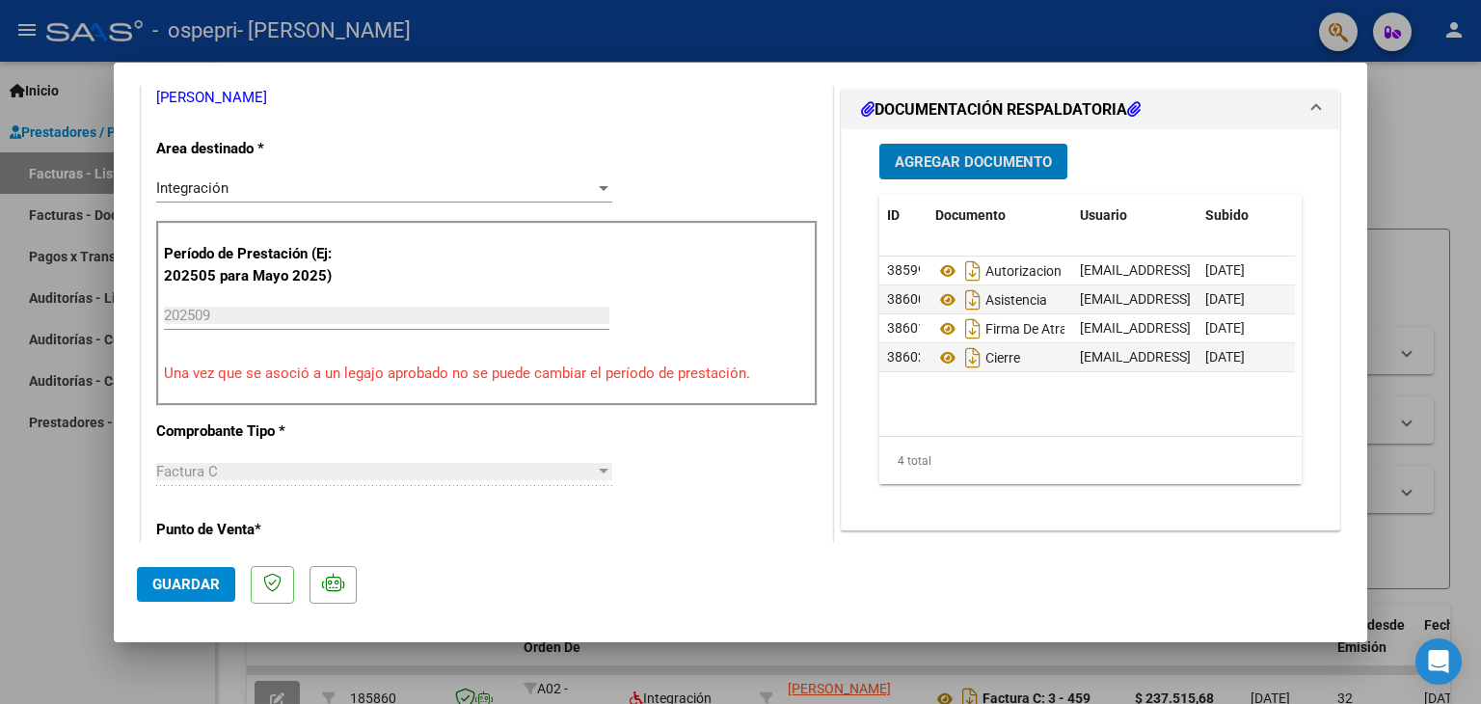
scroll to position [459, 0]
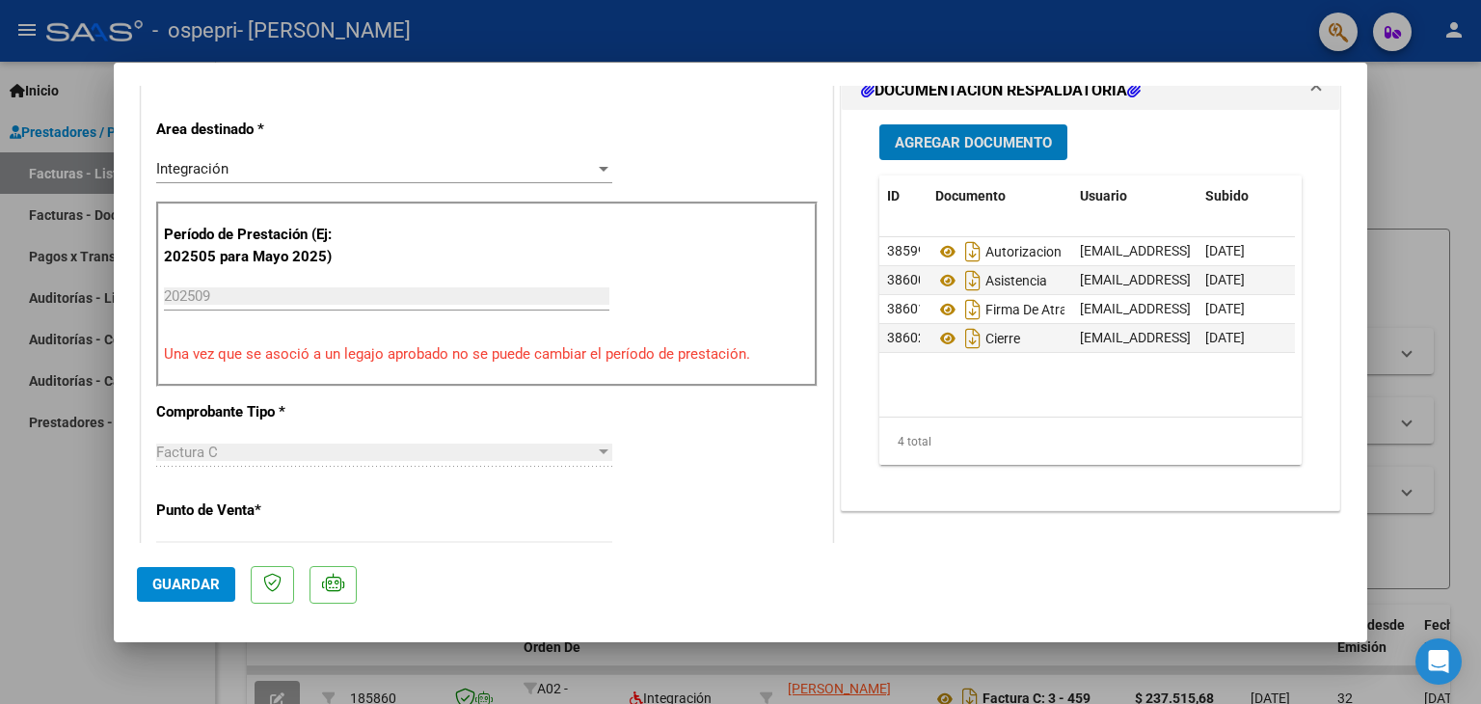
click at [208, 588] on span "Guardar" at bounding box center [186, 584] width 68 height 17
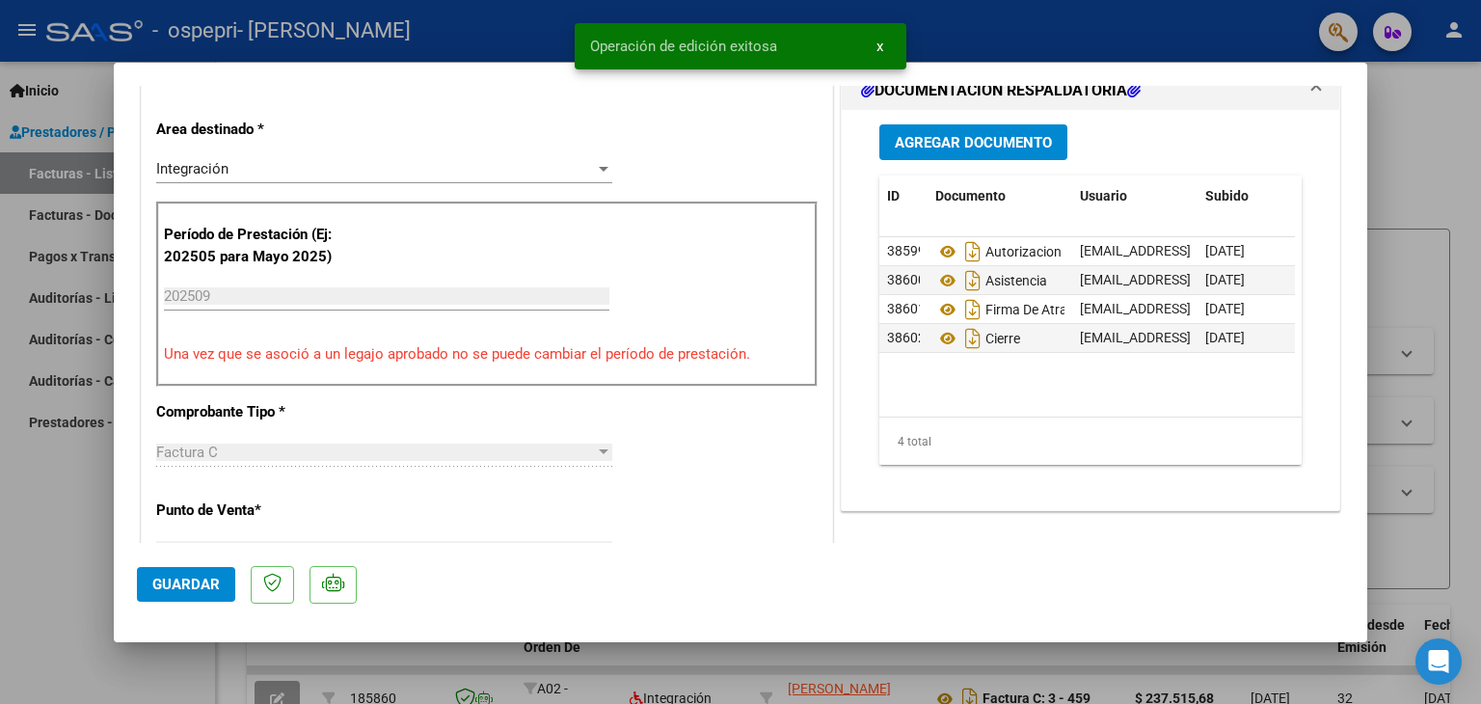
click at [53, 550] on div at bounding box center [740, 352] width 1481 height 704
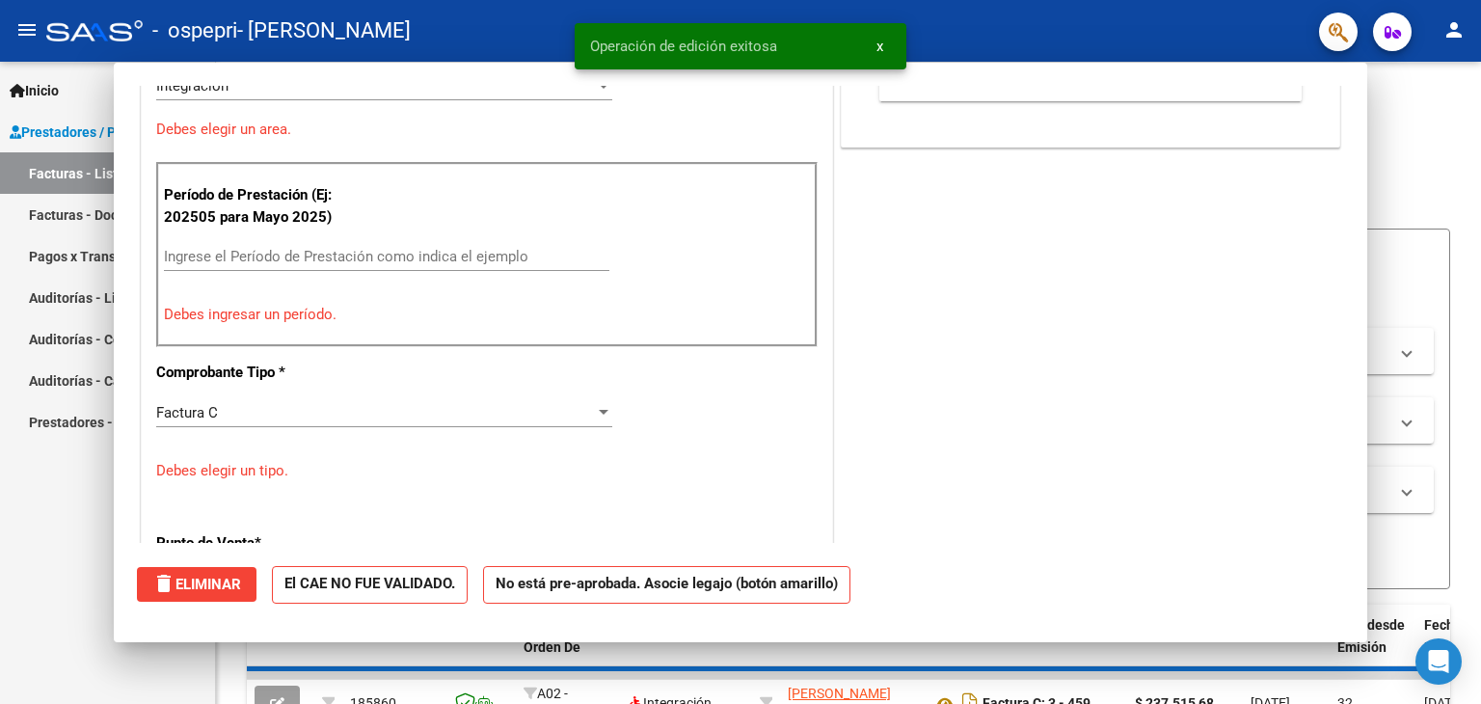
scroll to position [0, 0]
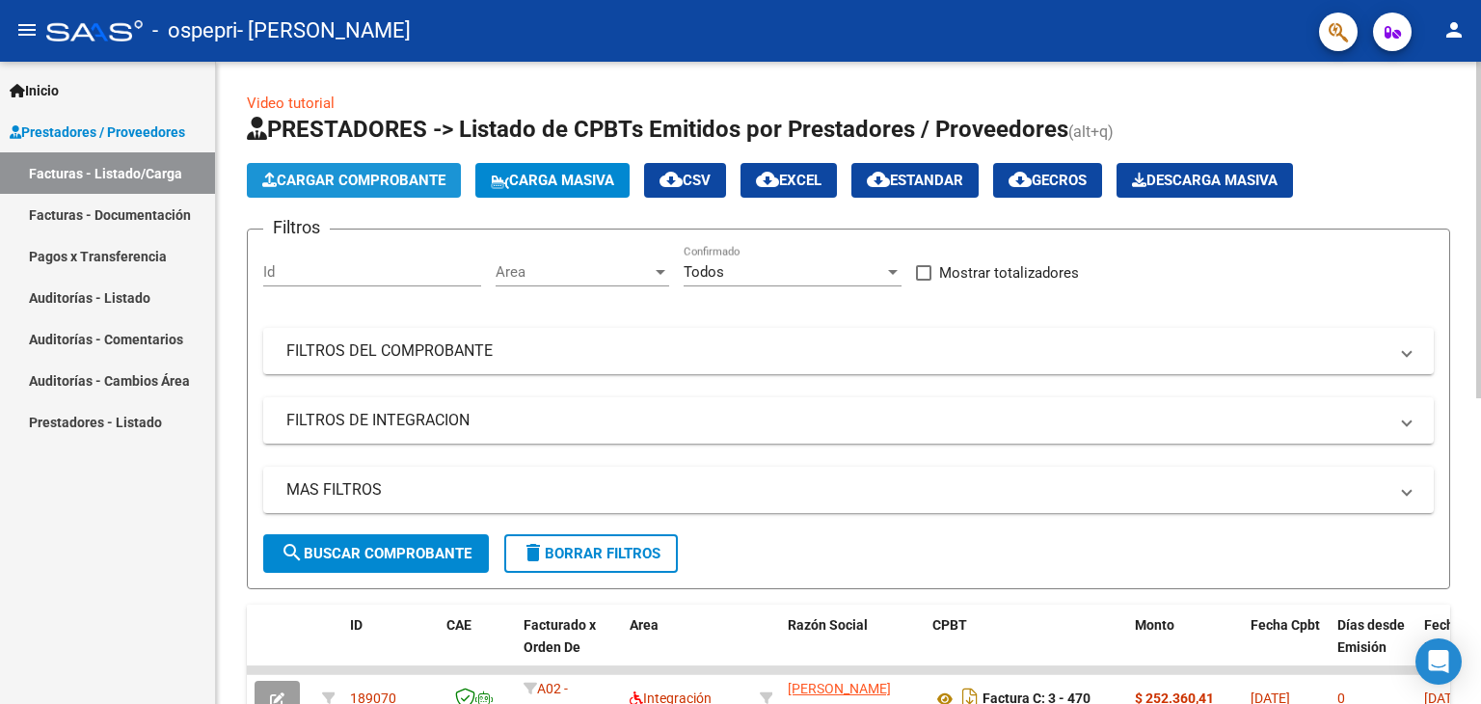
click at [340, 172] on span "Cargar Comprobante" at bounding box center [353, 180] width 183 height 17
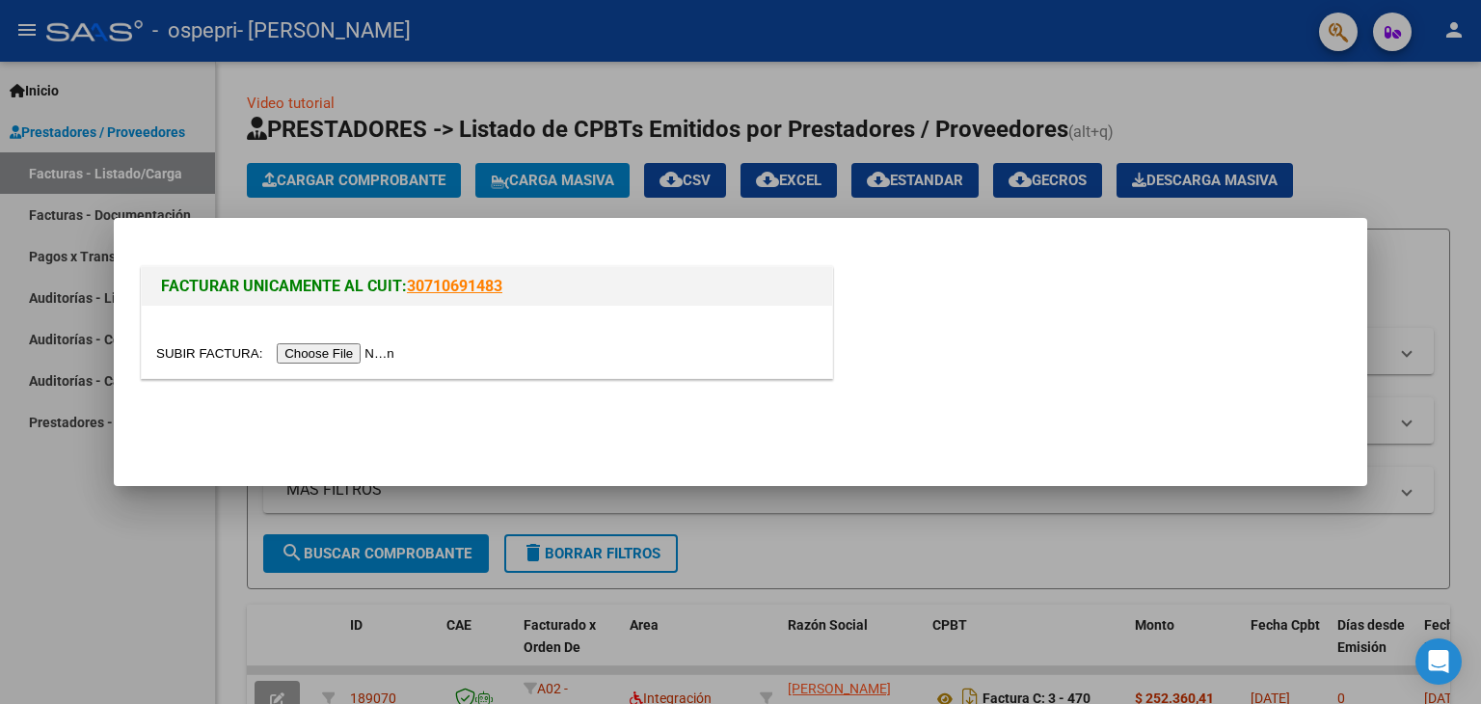
click at [348, 352] on input "file" at bounding box center [278, 353] width 244 height 20
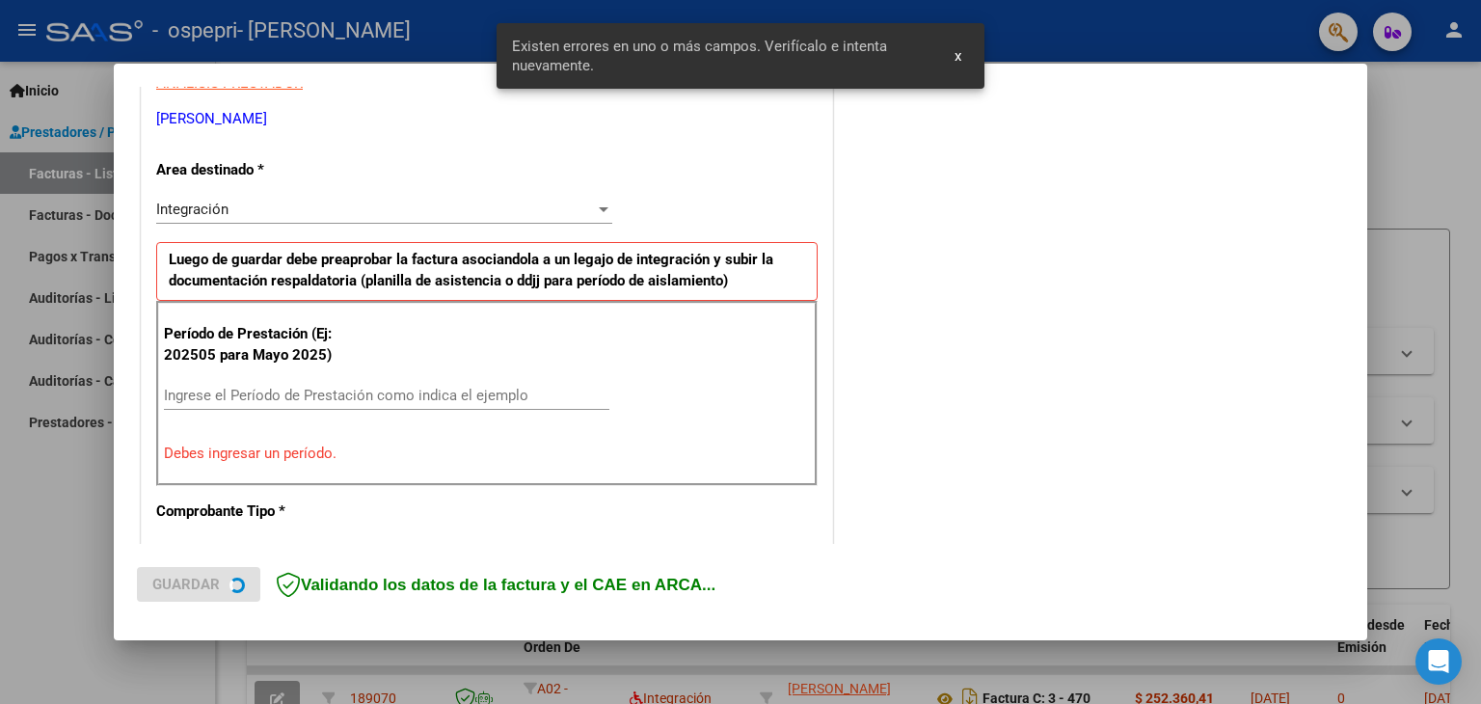
scroll to position [405, 0]
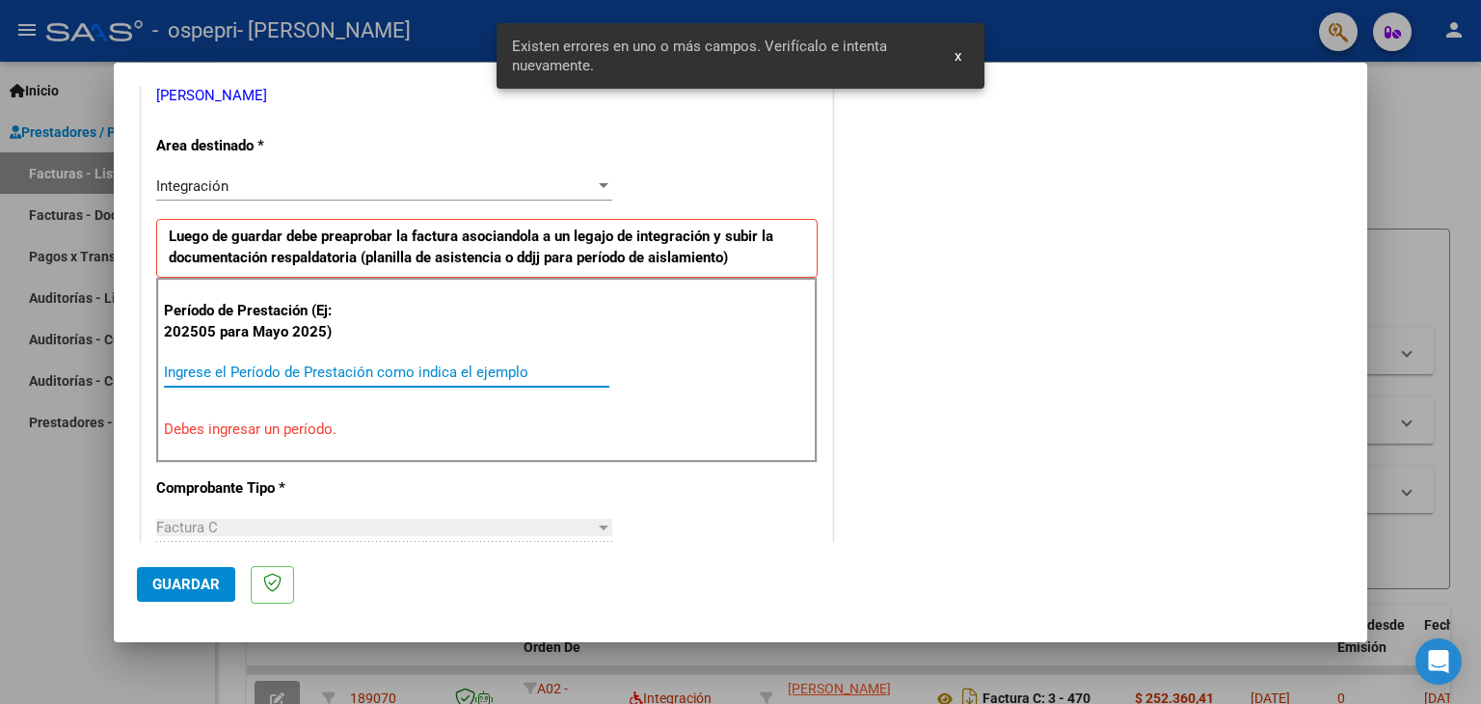
click at [387, 375] on input "Ingrese el Período de Prestación como indica el ejemplo" at bounding box center [387, 372] width 446 height 17
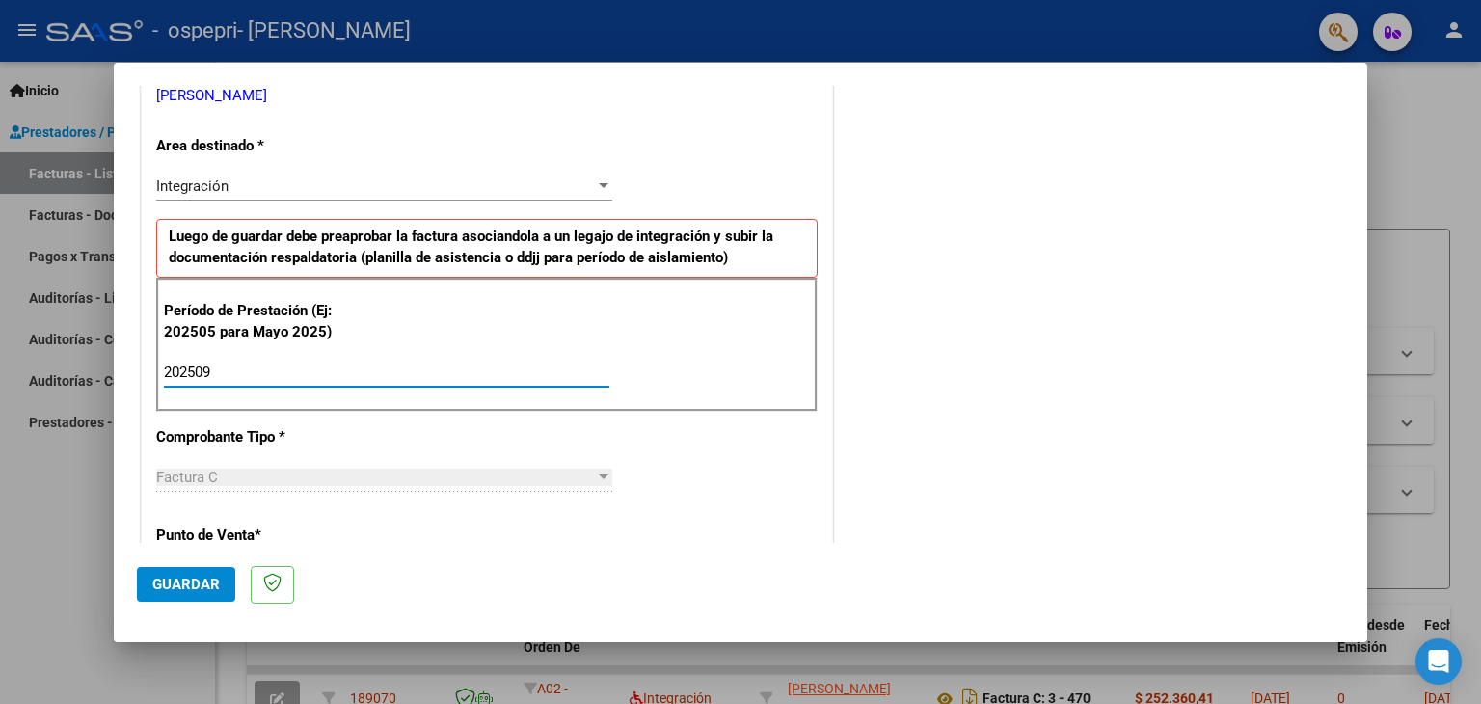
type input "202509"
click at [193, 584] on span "Guardar" at bounding box center [186, 584] width 68 height 17
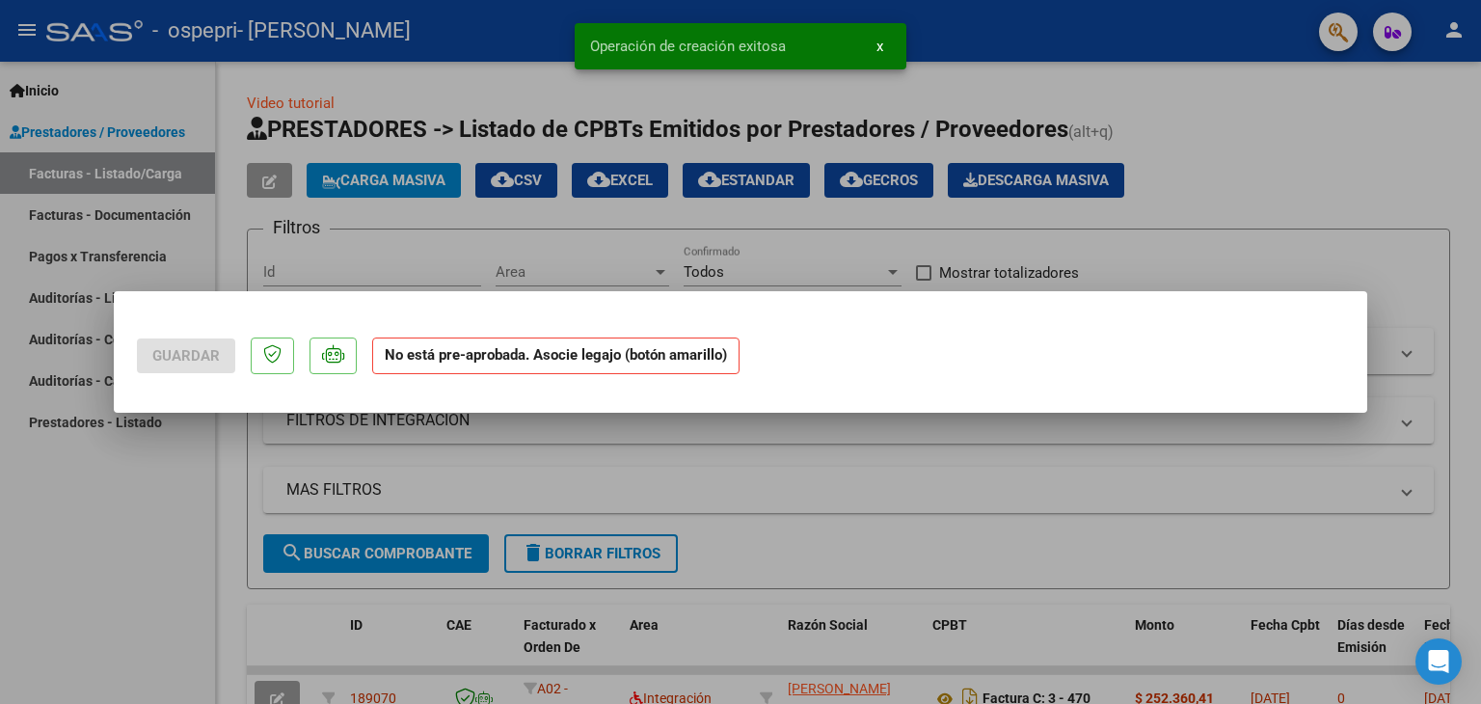
scroll to position [0, 0]
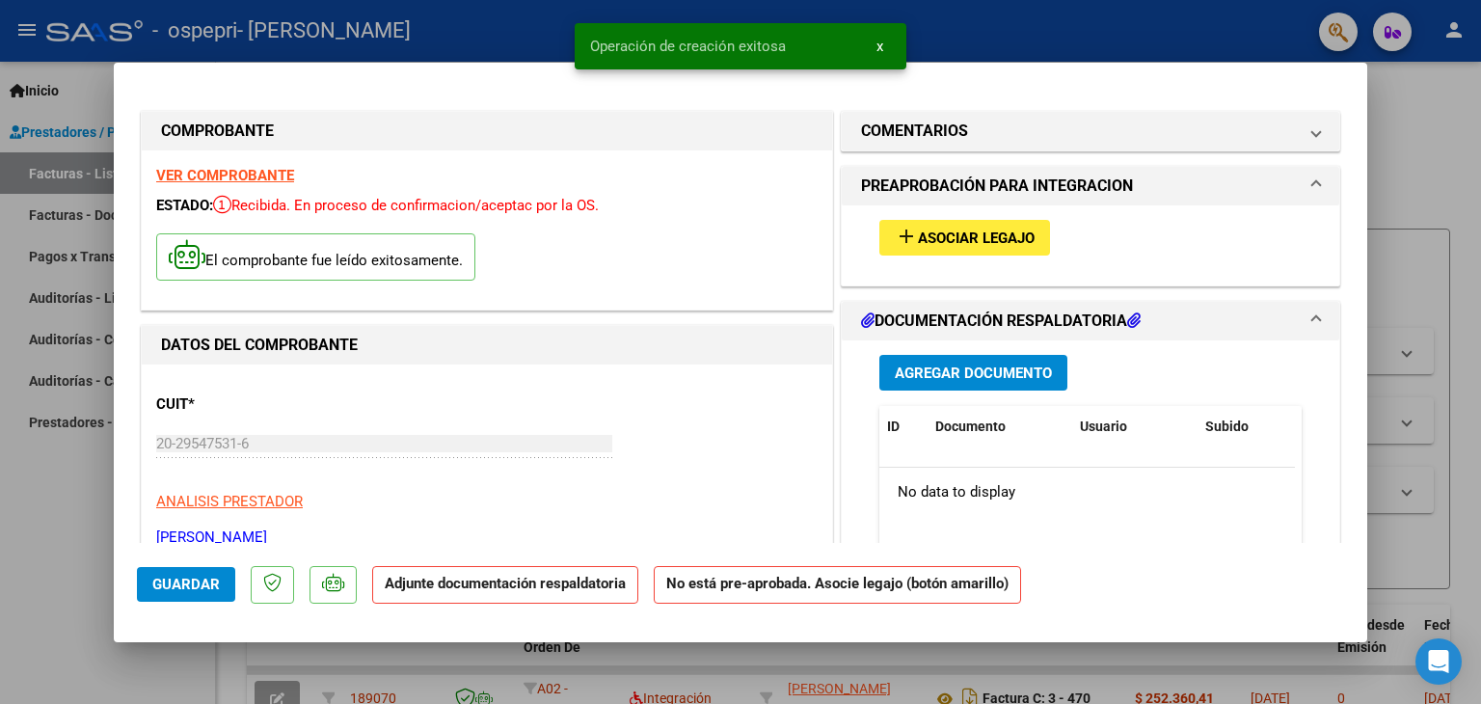
click at [1008, 232] on span "Asociar Legajo" at bounding box center [976, 238] width 117 height 17
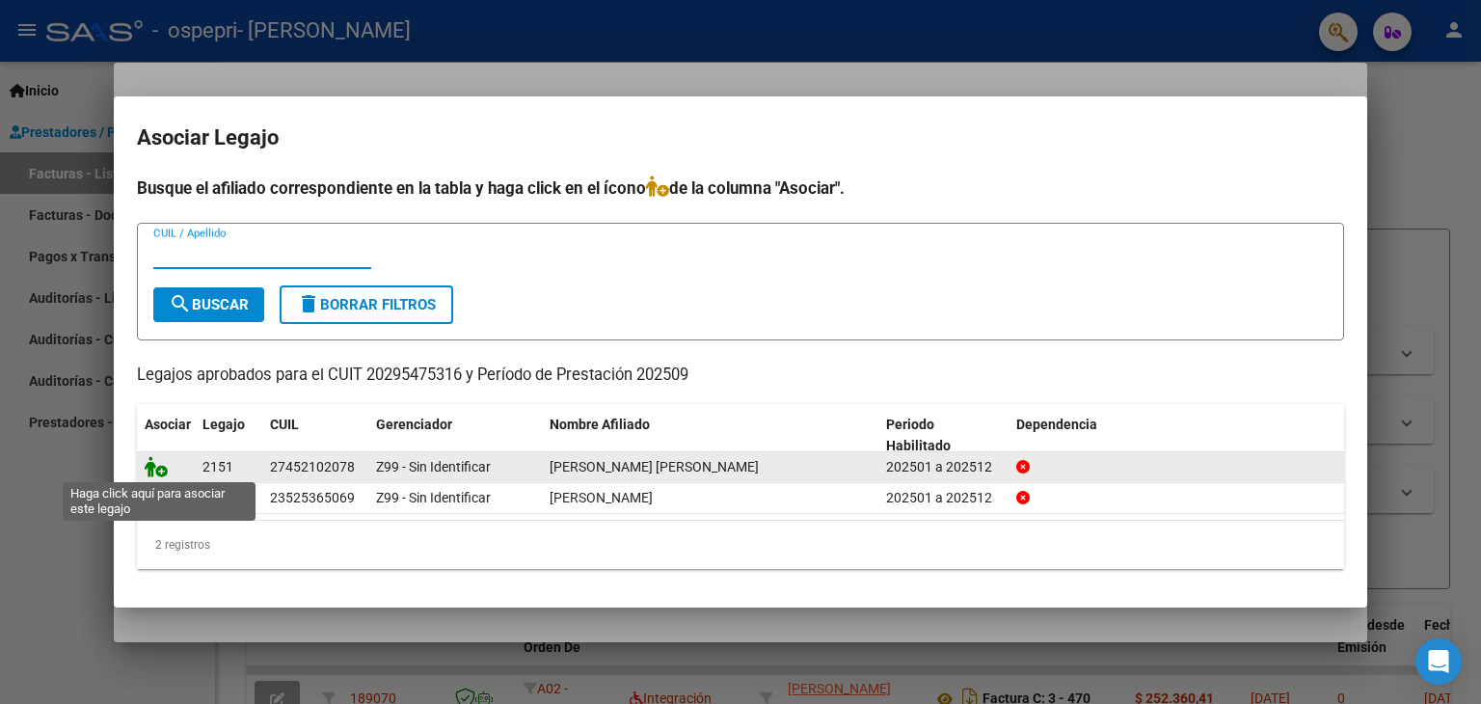
click at [164, 476] on icon at bounding box center [156, 466] width 23 height 21
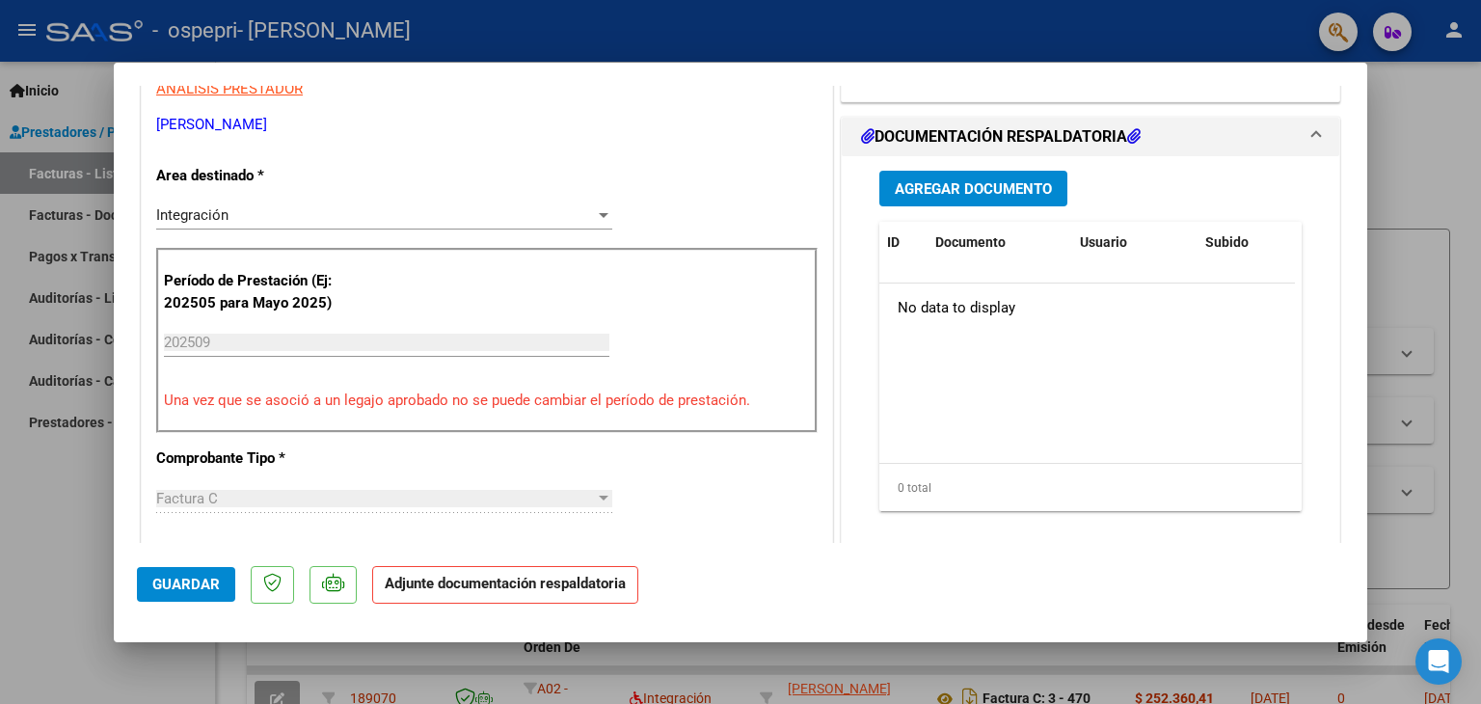
scroll to position [409, 0]
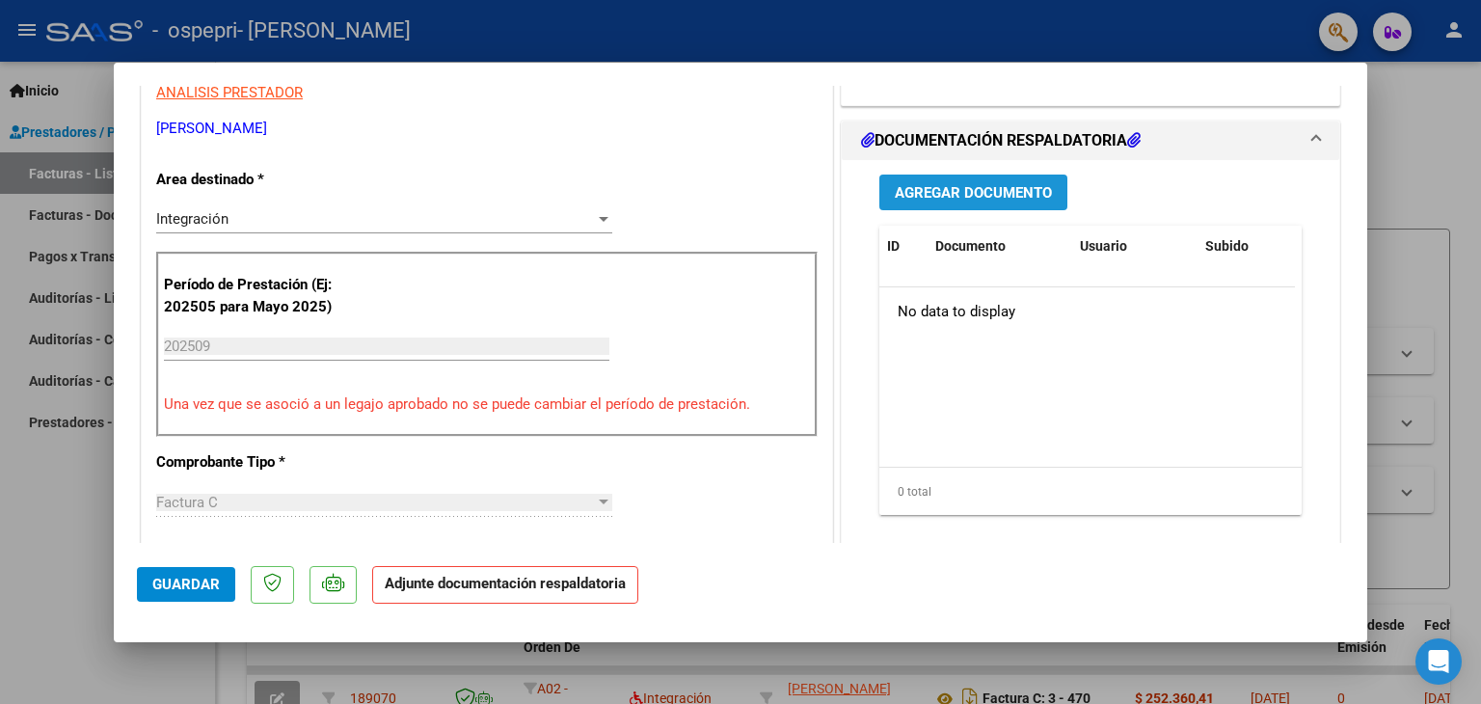
click at [968, 184] on span "Agregar Documento" at bounding box center [973, 192] width 157 height 17
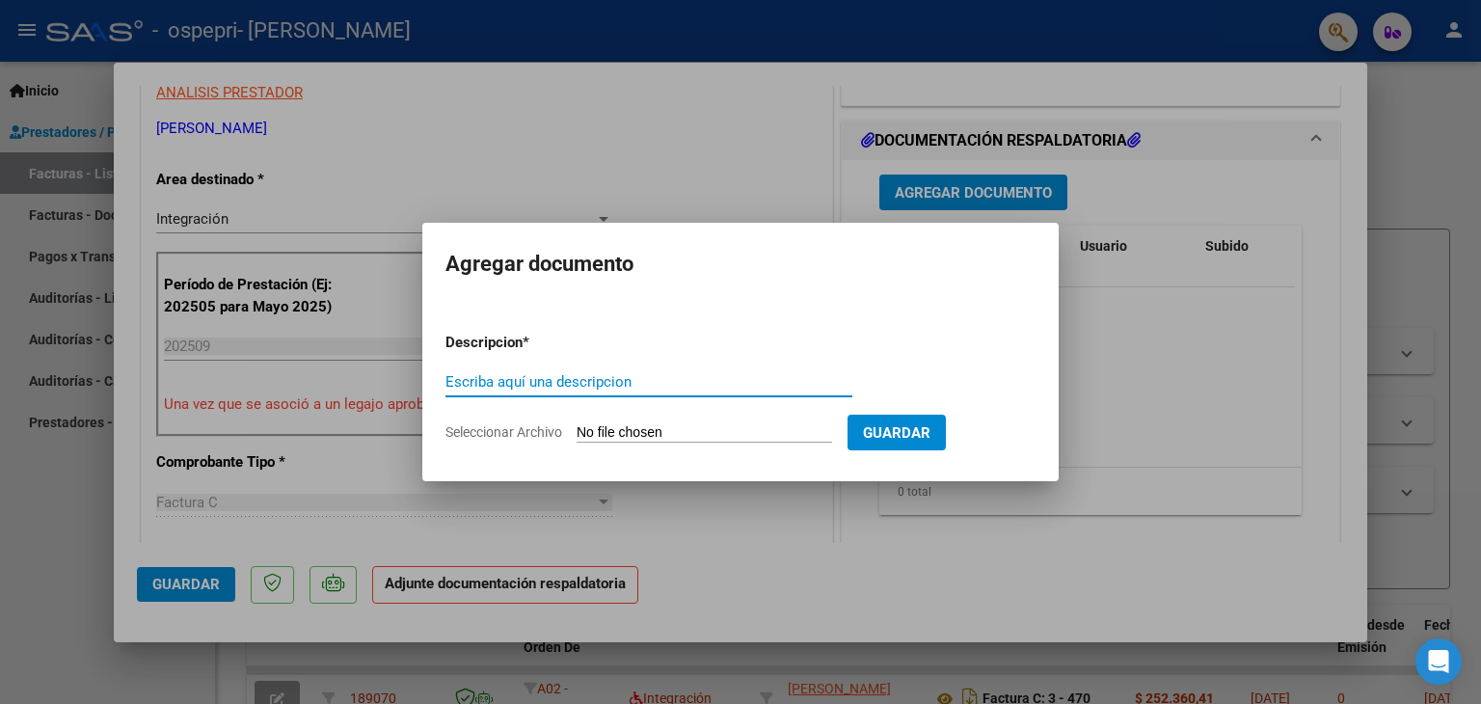
click at [756, 387] on input "Escriba aquí una descripcion" at bounding box center [649, 381] width 407 height 17
type input "autorizacion"
click at [664, 430] on input "Seleccionar Archivo" at bounding box center [705, 433] width 256 height 18
type input "C:\fakepath\autorizacion.jpg"
click at [689, 429] on input "Seleccionar Archivo" at bounding box center [705, 433] width 256 height 18
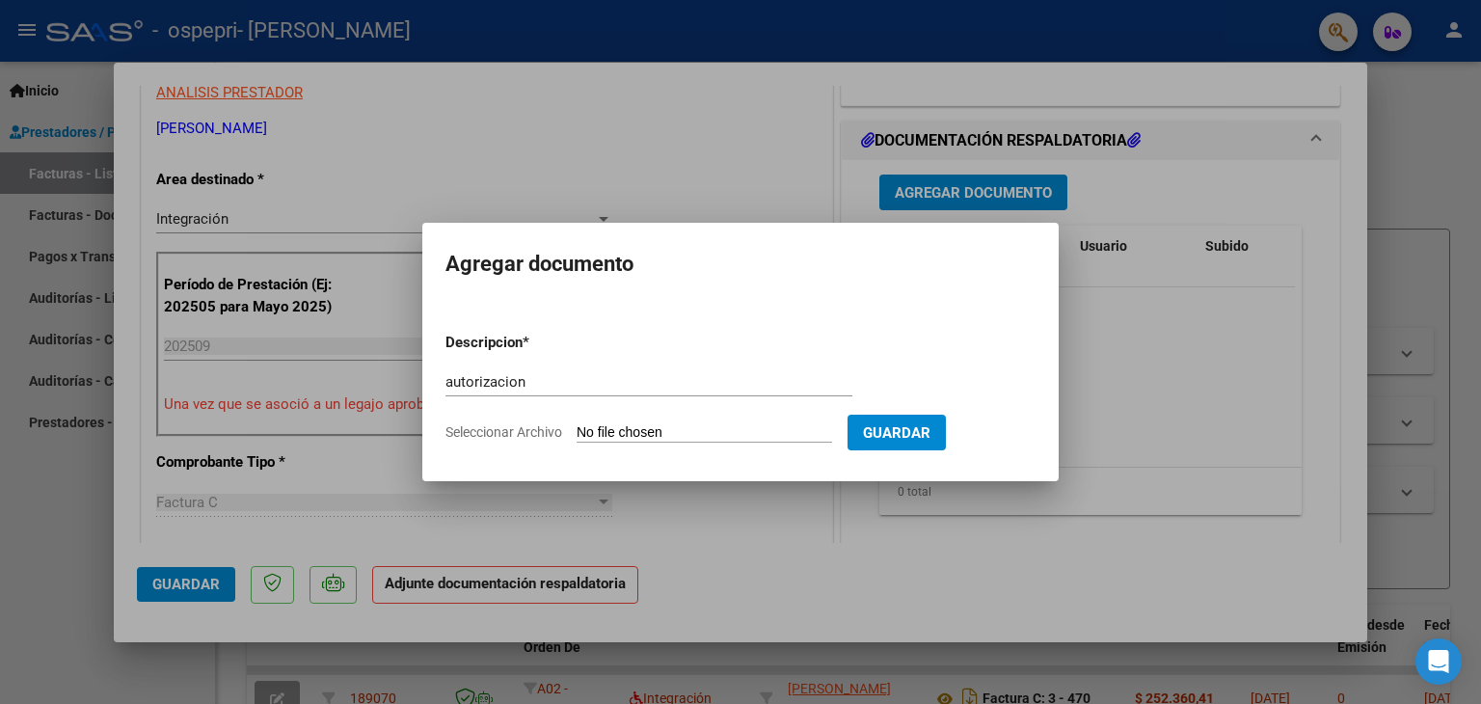
type input "C:\fakepath\autorizacion.jpg"
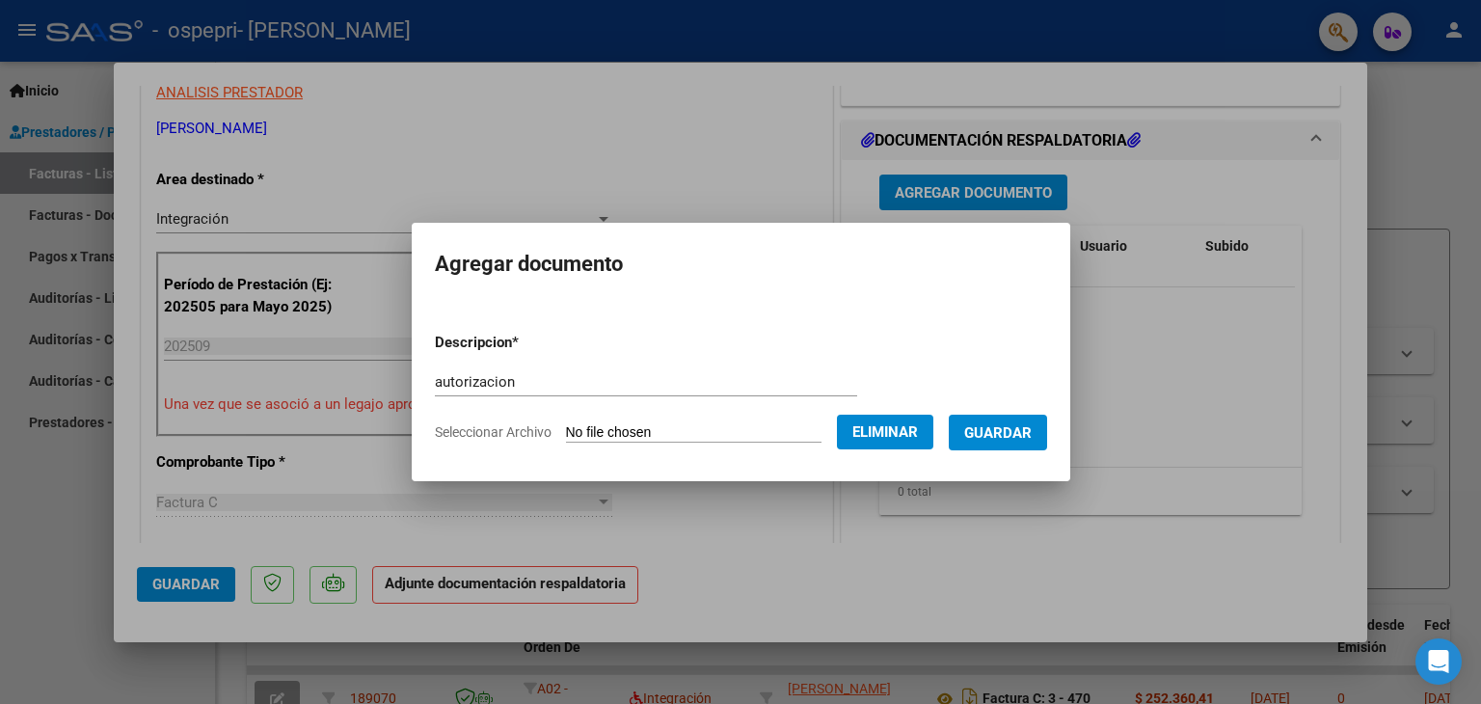
click at [1000, 449] on button "Guardar" at bounding box center [998, 433] width 98 height 36
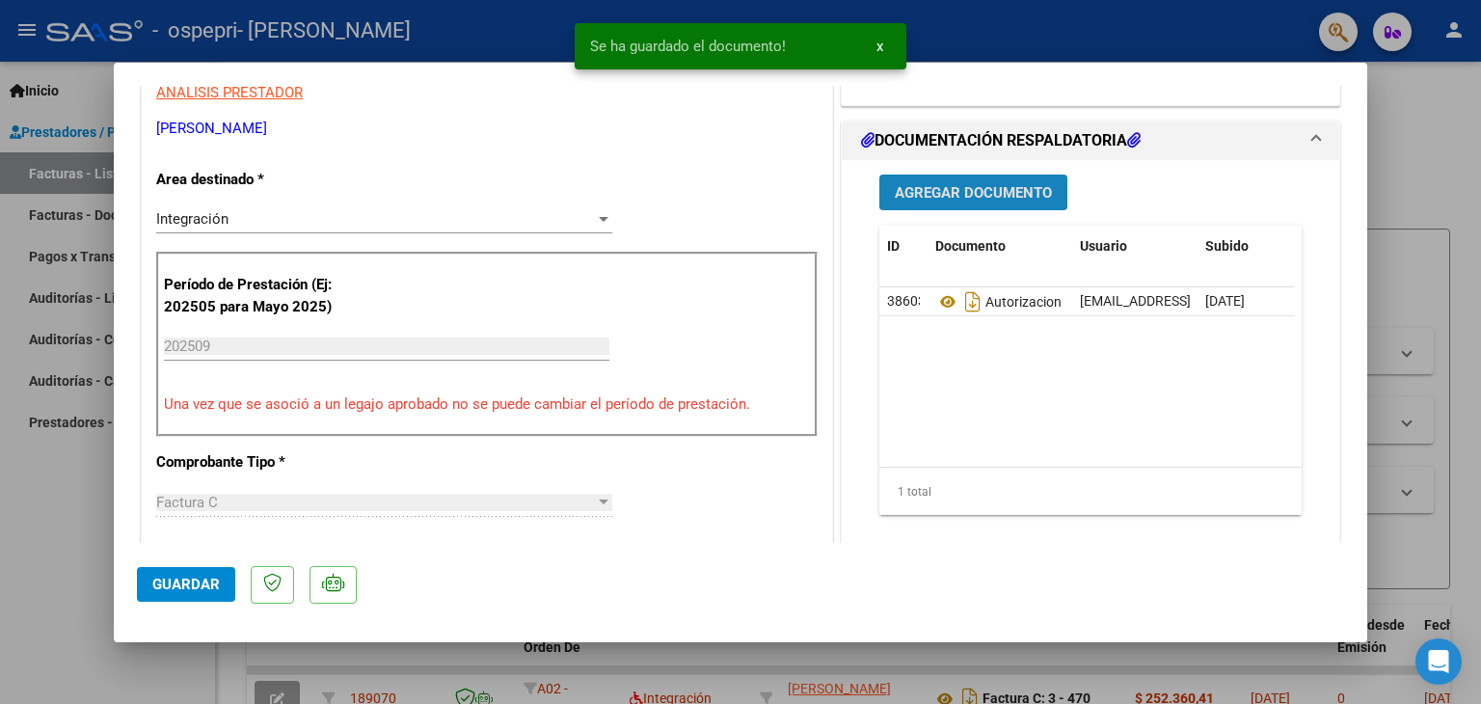
click at [948, 189] on span "Agregar Documento" at bounding box center [973, 192] width 157 height 17
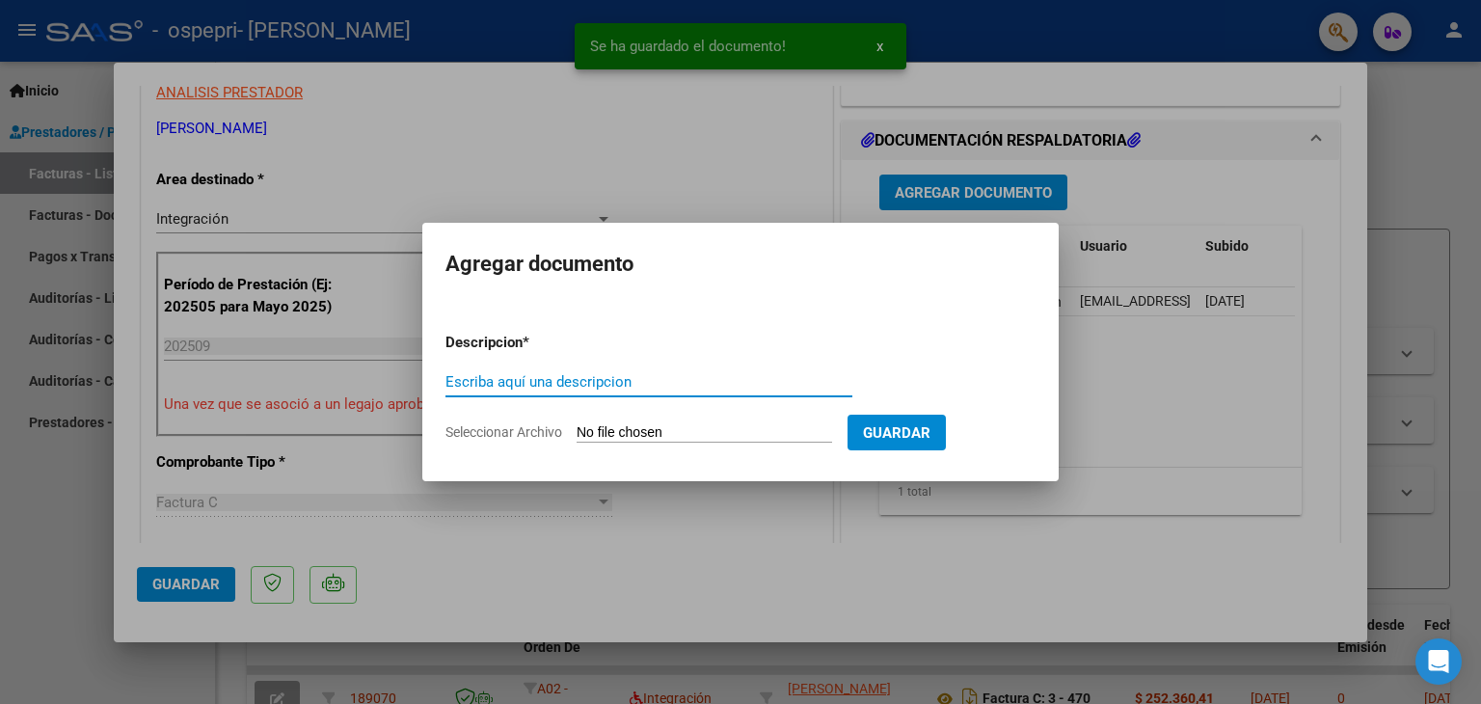
click at [644, 383] on input "Escriba aquí una descripcion" at bounding box center [649, 381] width 407 height 17
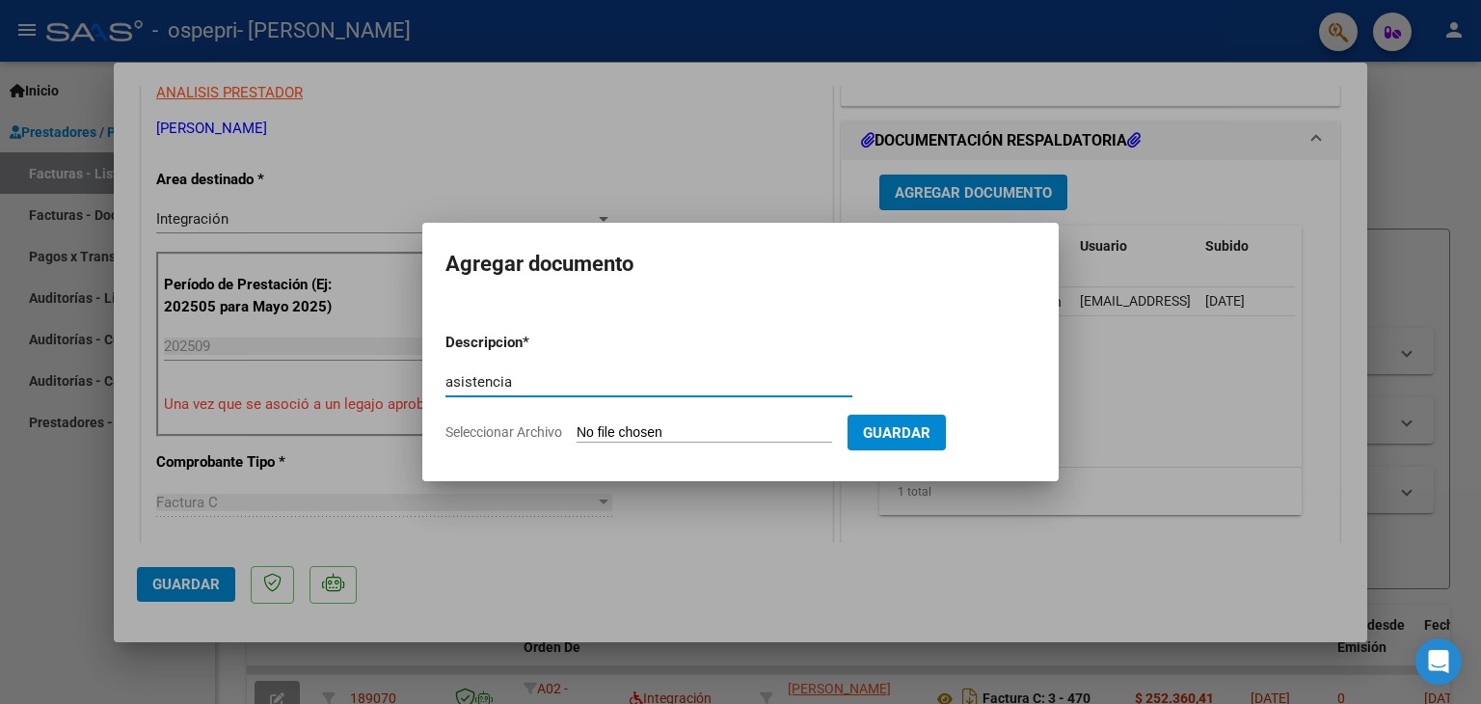
type input "asistencia"
click at [719, 429] on input "Seleccionar Archivo" at bounding box center [705, 433] width 256 height 18
type input "C:\fakepath\asistencia.jpg"
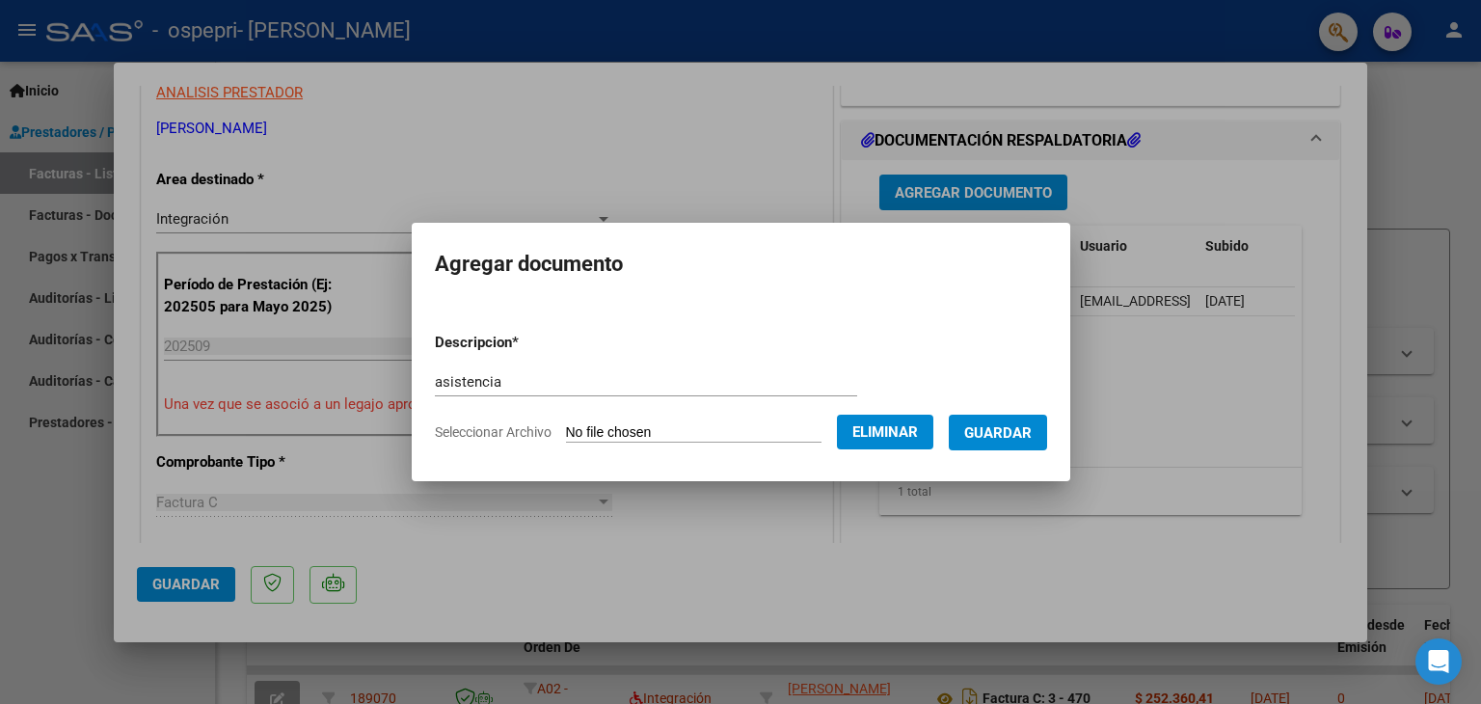
click at [1003, 442] on span "Guardar" at bounding box center [999, 432] width 68 height 17
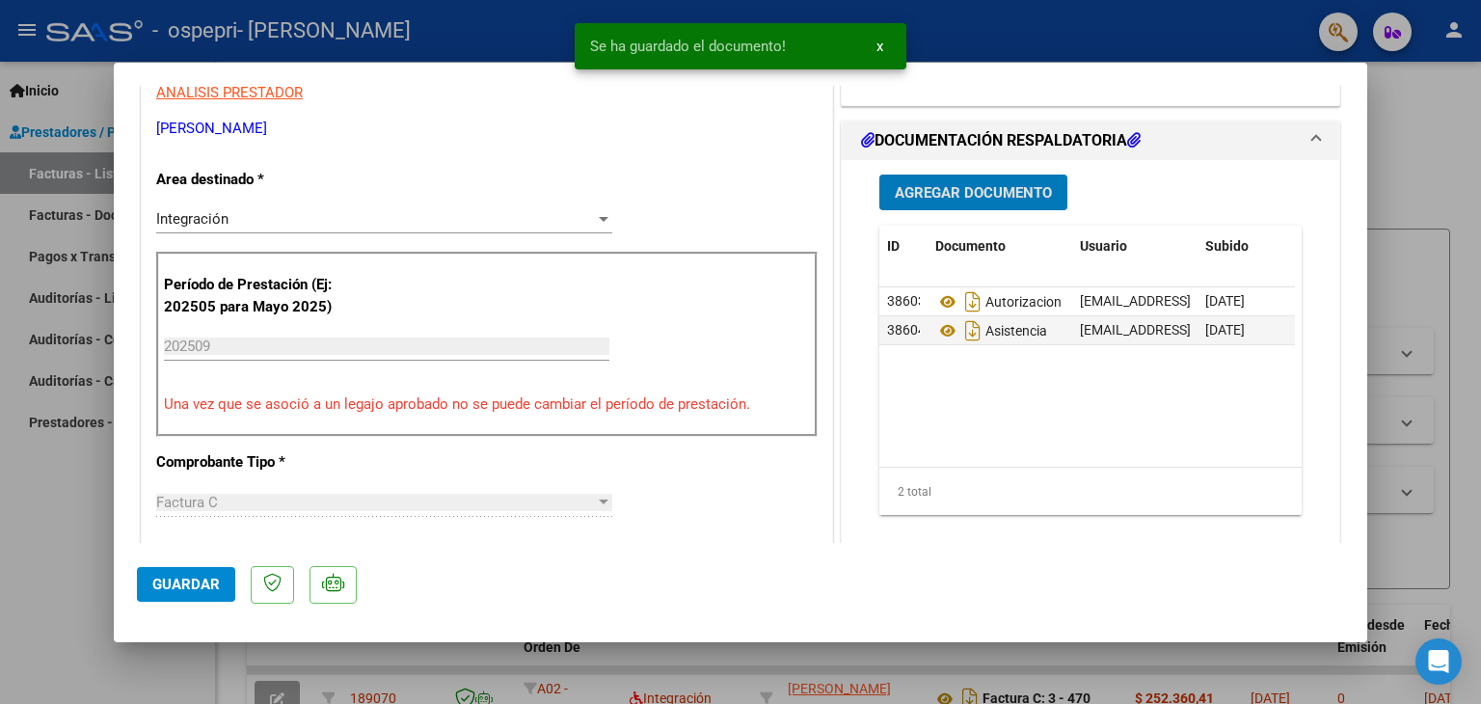
click at [957, 190] on span "Agregar Documento" at bounding box center [973, 192] width 157 height 17
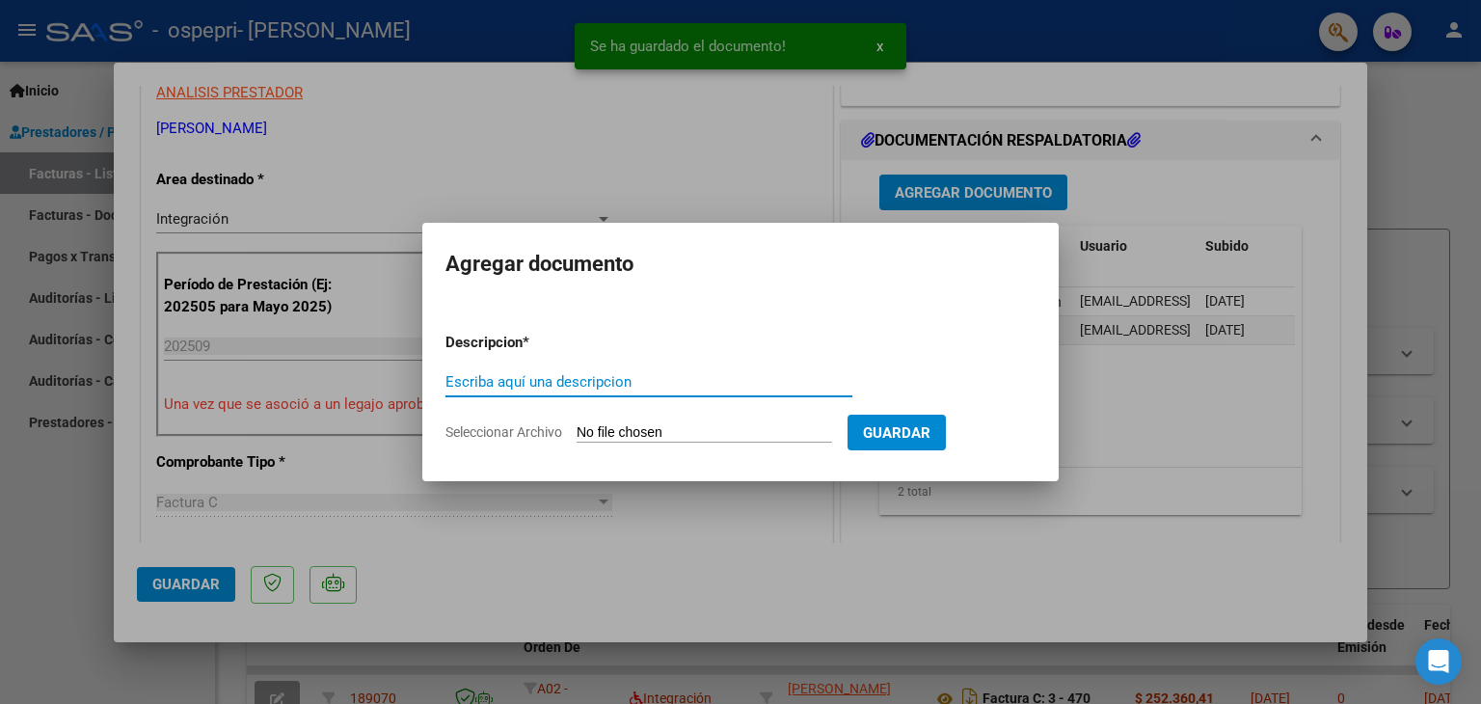
click at [601, 382] on input "Escriba aquí una descripcion" at bounding box center [649, 381] width 407 height 17
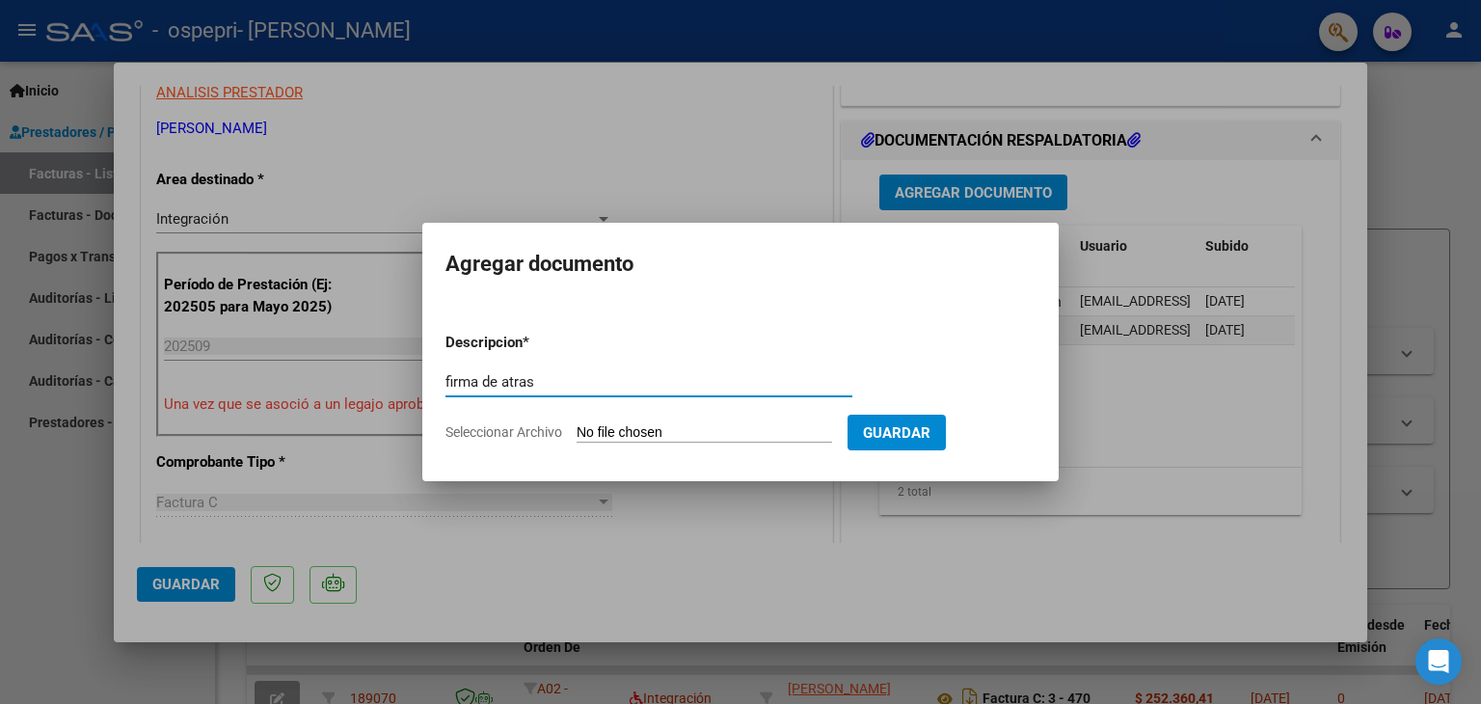
type input "firma de atras"
click at [717, 424] on input "Seleccionar Archivo" at bounding box center [705, 433] width 256 height 18
type input "C:\fakepath\firma de atras.jpg"
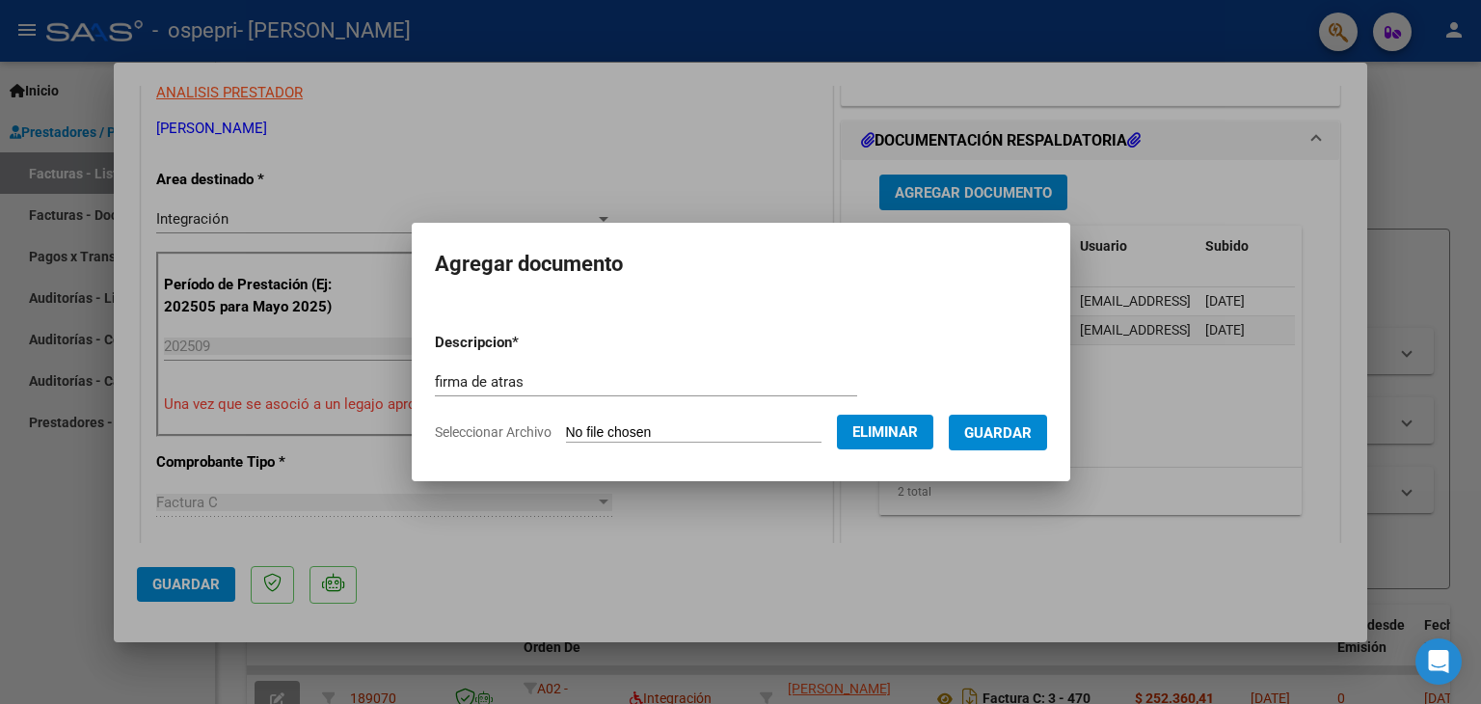
click at [992, 433] on span "Guardar" at bounding box center [999, 432] width 68 height 17
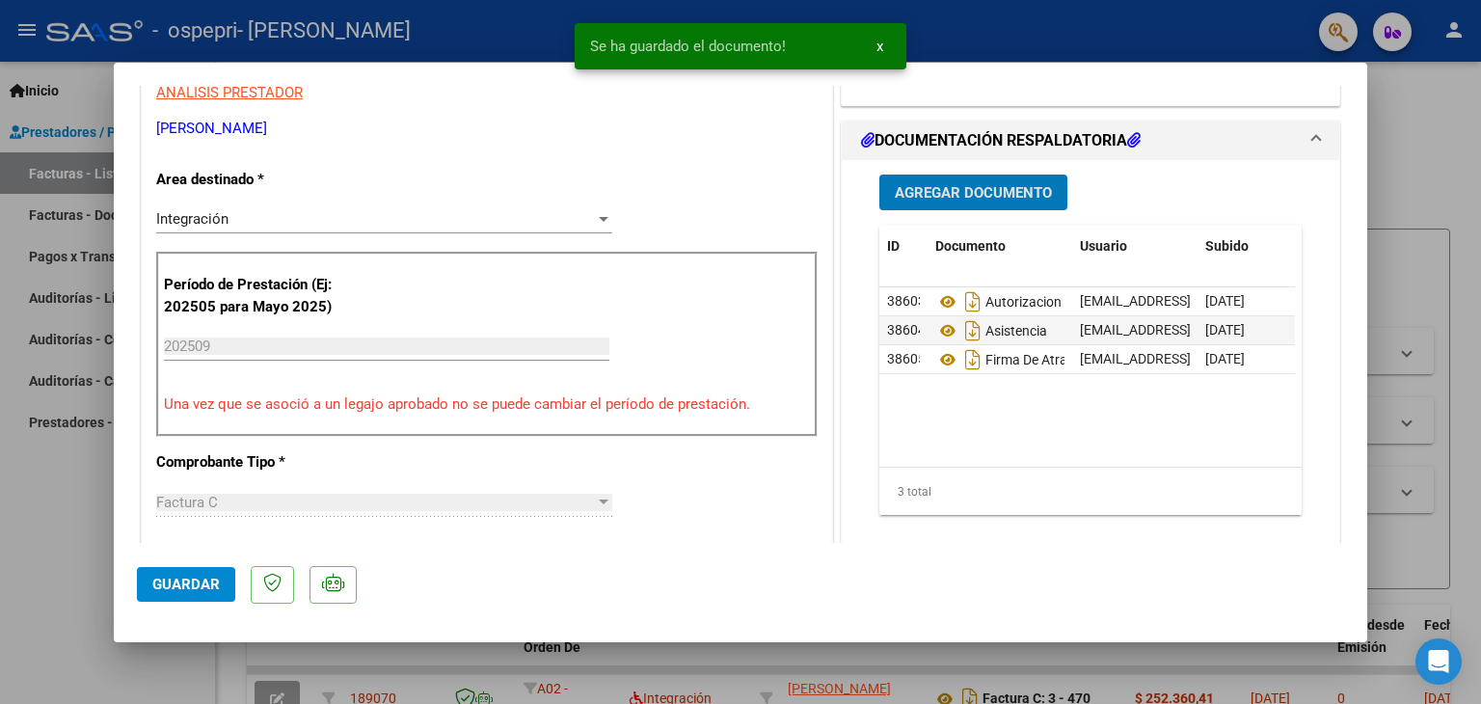
click at [953, 190] on span "Agregar Documento" at bounding box center [973, 192] width 157 height 17
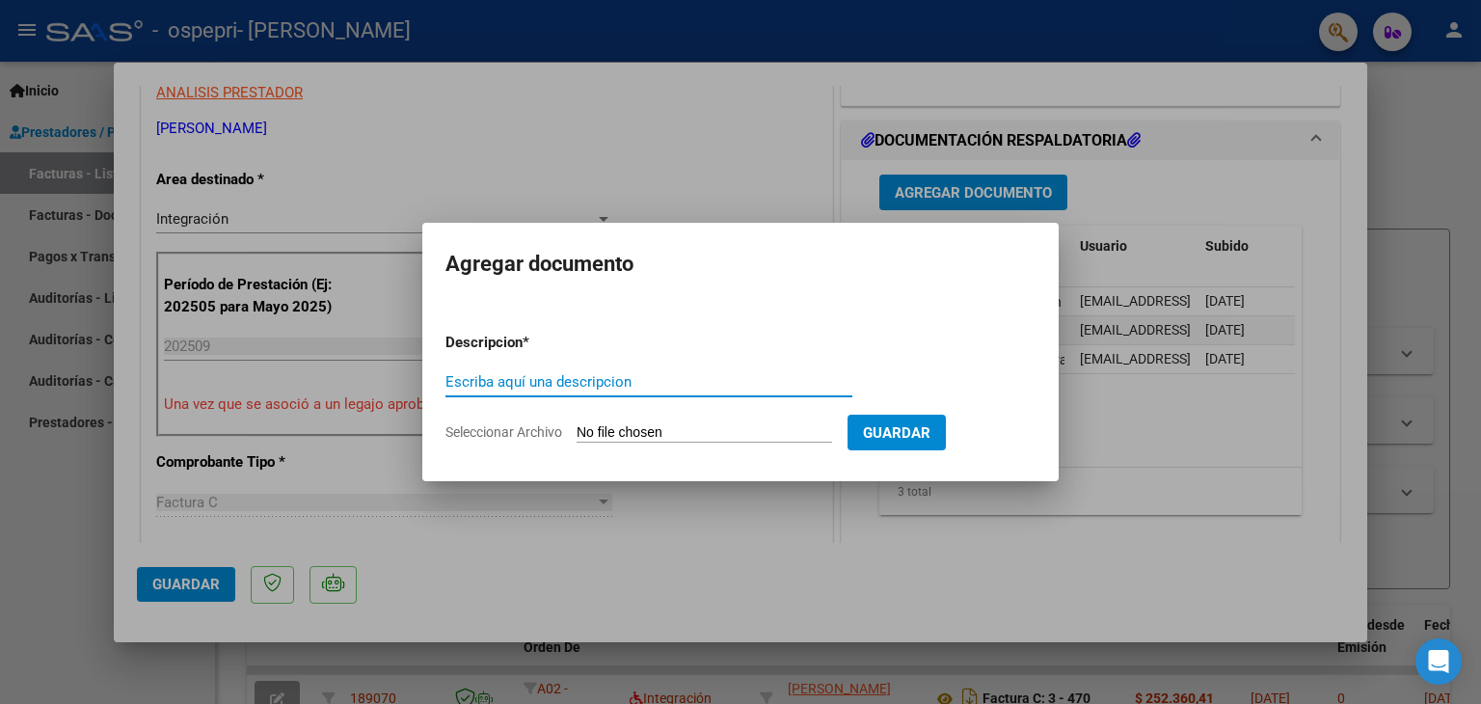
click at [610, 385] on input "Escriba aquí una descripcion" at bounding box center [649, 381] width 407 height 17
type input "cierre"
click at [712, 430] on input "Seleccionar Archivo" at bounding box center [705, 433] width 256 height 18
type input "C:\fakepath\cierre [PERSON_NAME].pdf"
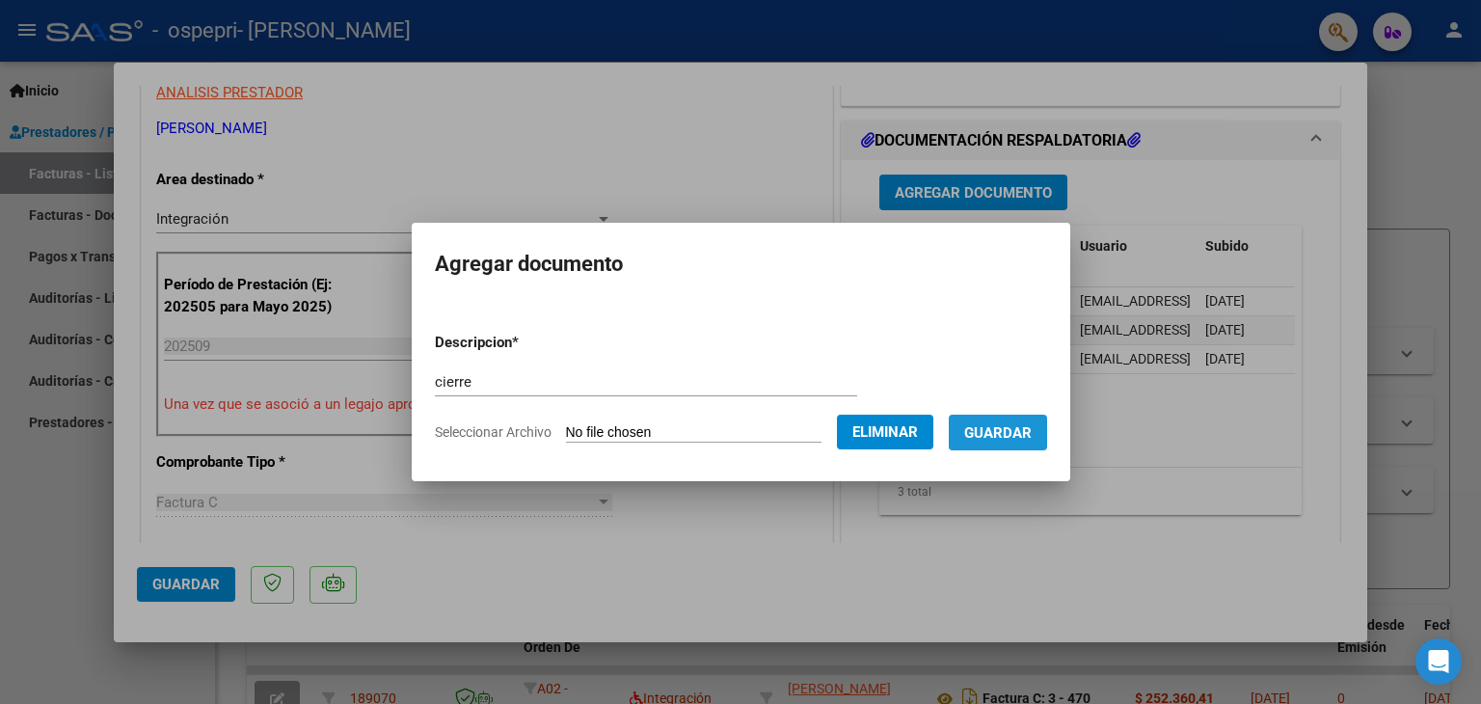
click at [1019, 431] on span "Guardar" at bounding box center [999, 432] width 68 height 17
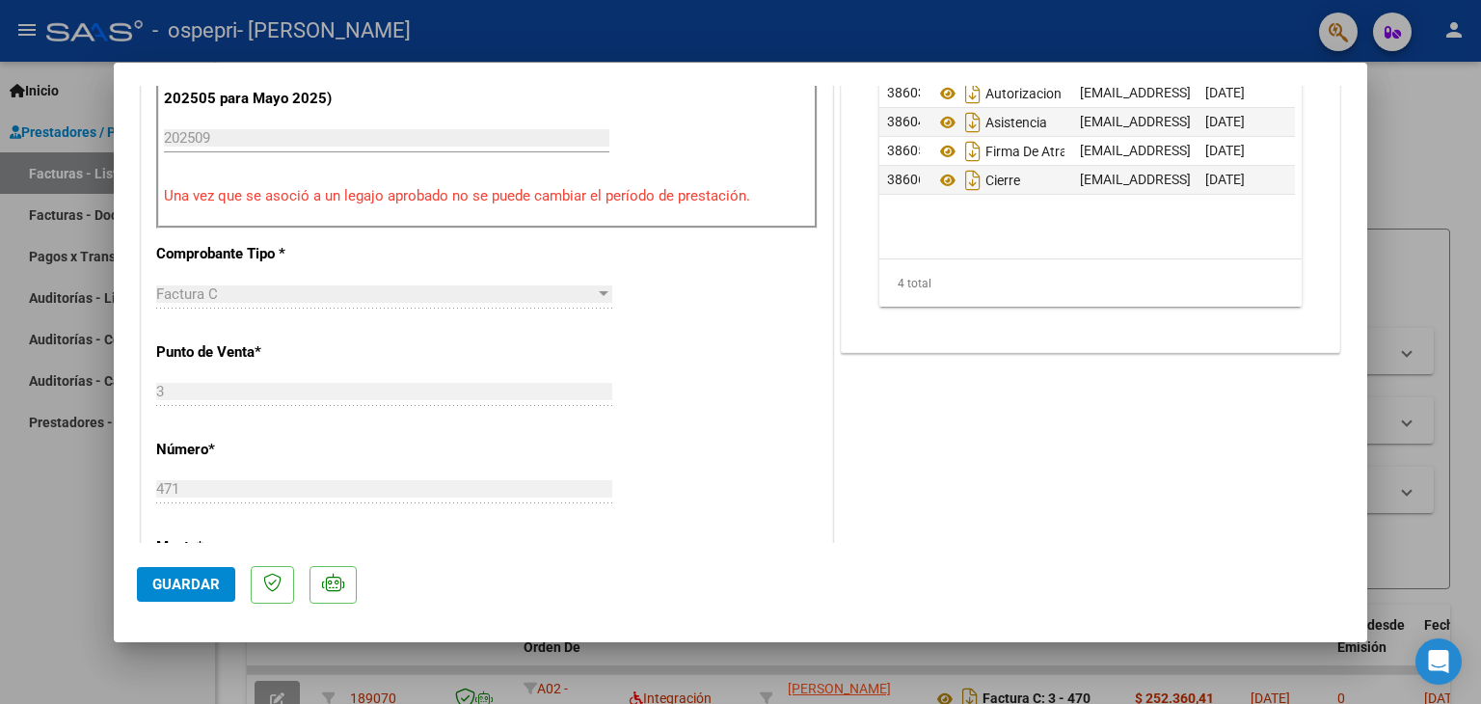
scroll to position [559, 0]
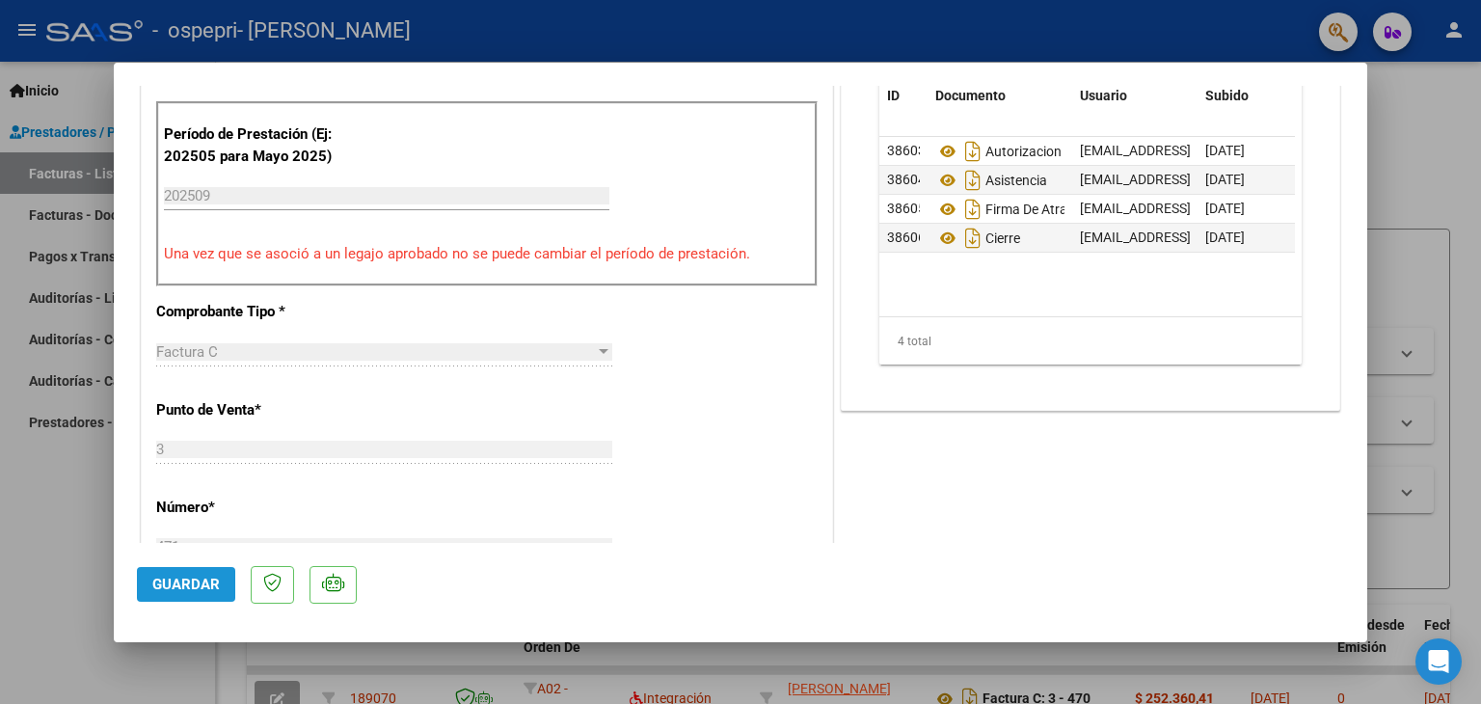
click at [191, 593] on button "Guardar" at bounding box center [186, 584] width 98 height 35
